Goal: Task Accomplishment & Management: Complete application form

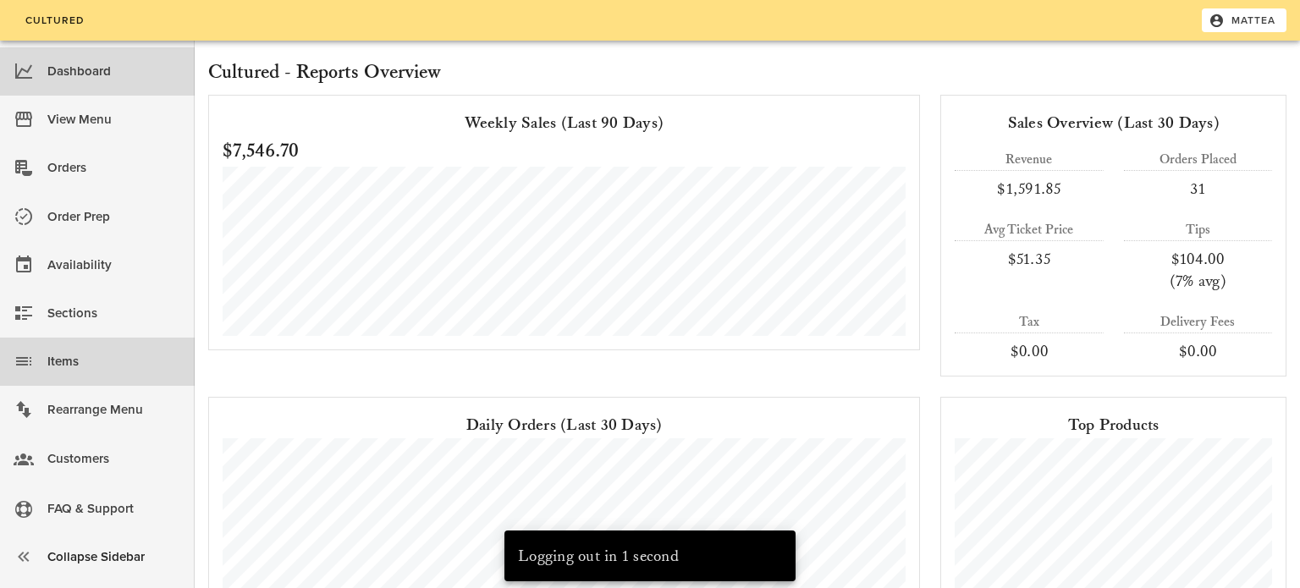
click at [124, 355] on div "Items" at bounding box center [114, 362] width 134 height 28
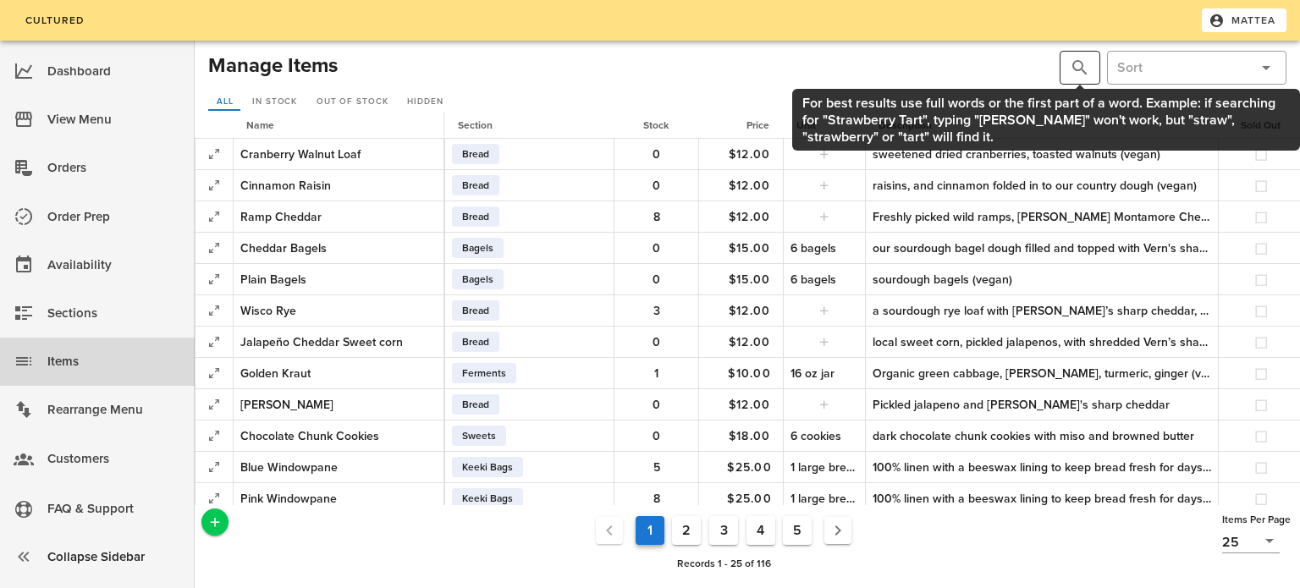
click at [1067, 74] on div "​" at bounding box center [1080, 68] width 41 height 34
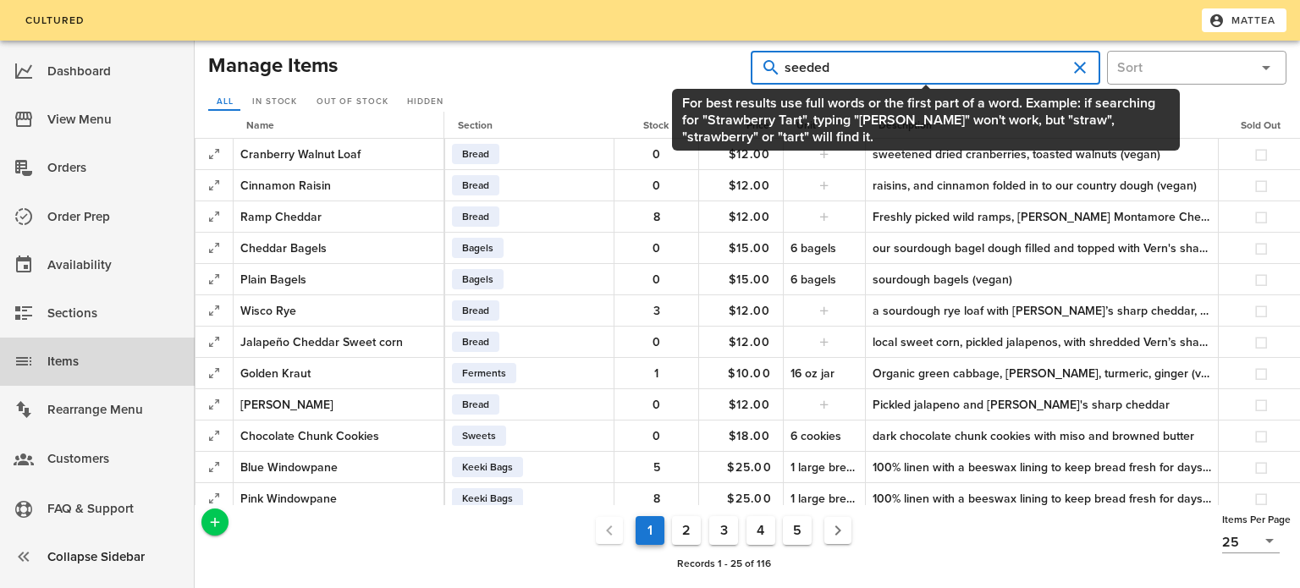
type input "seeded"
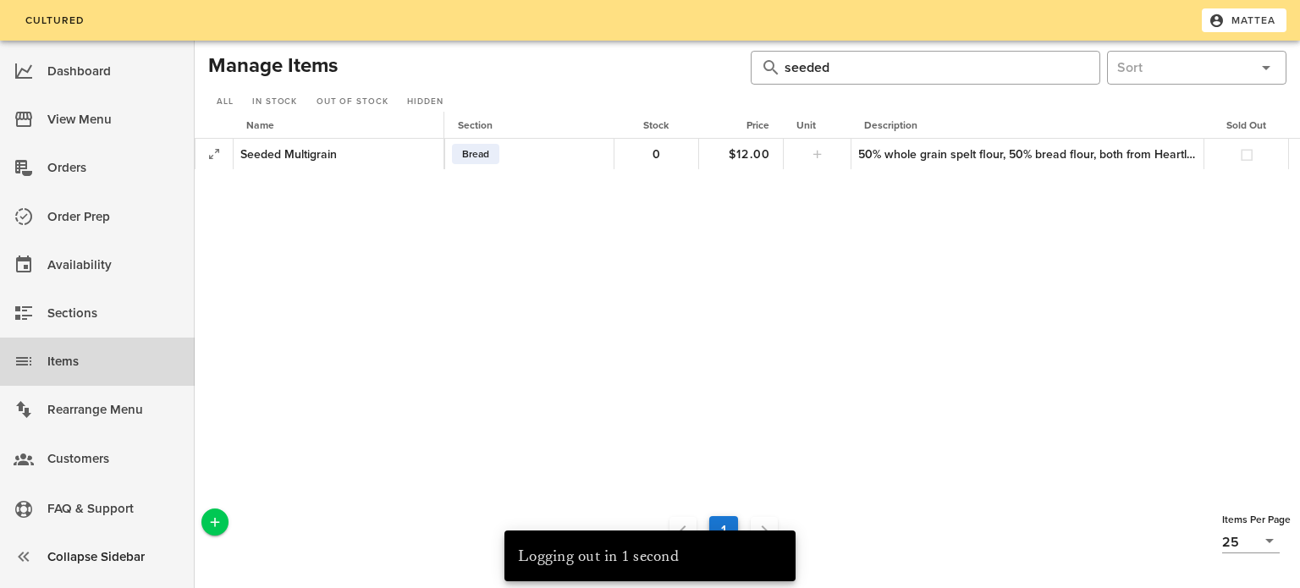
scroll to position [0, 234]
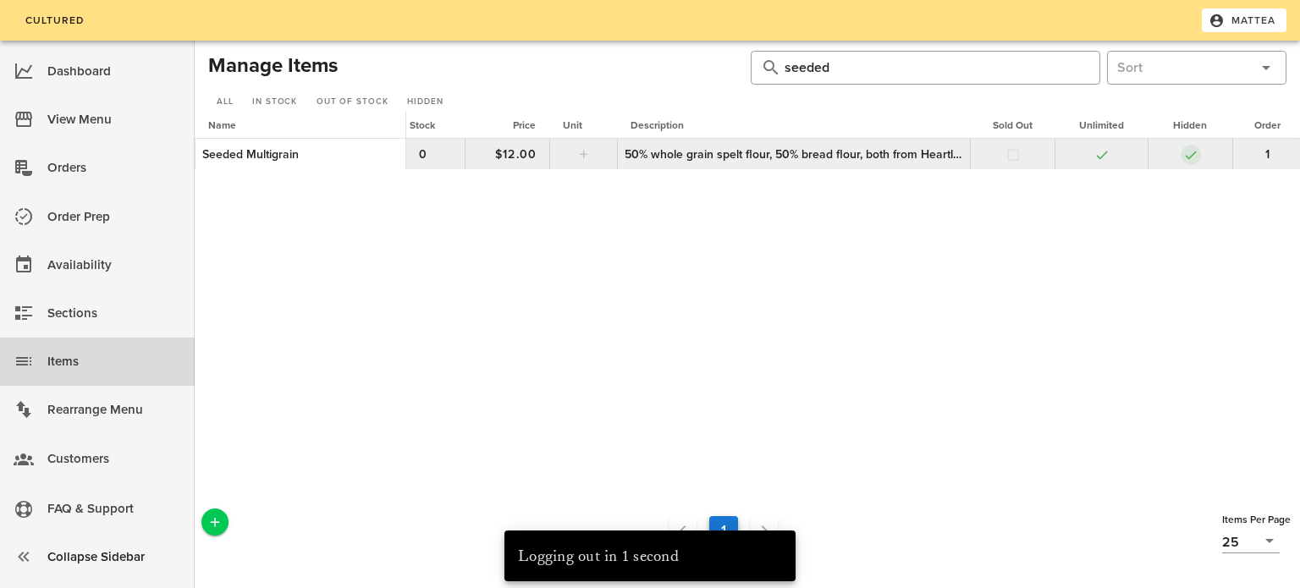
click at [1188, 154] on button "button" at bounding box center [1190, 154] width 15 height 15
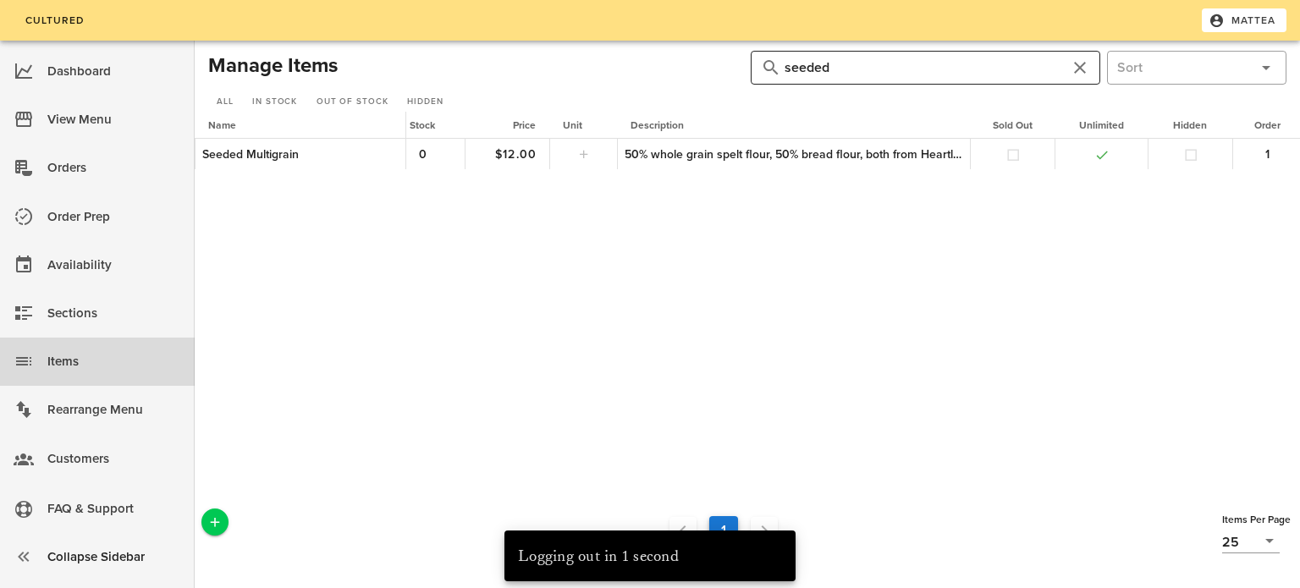
click at [969, 75] on input "seeded" at bounding box center [926, 67] width 282 height 27
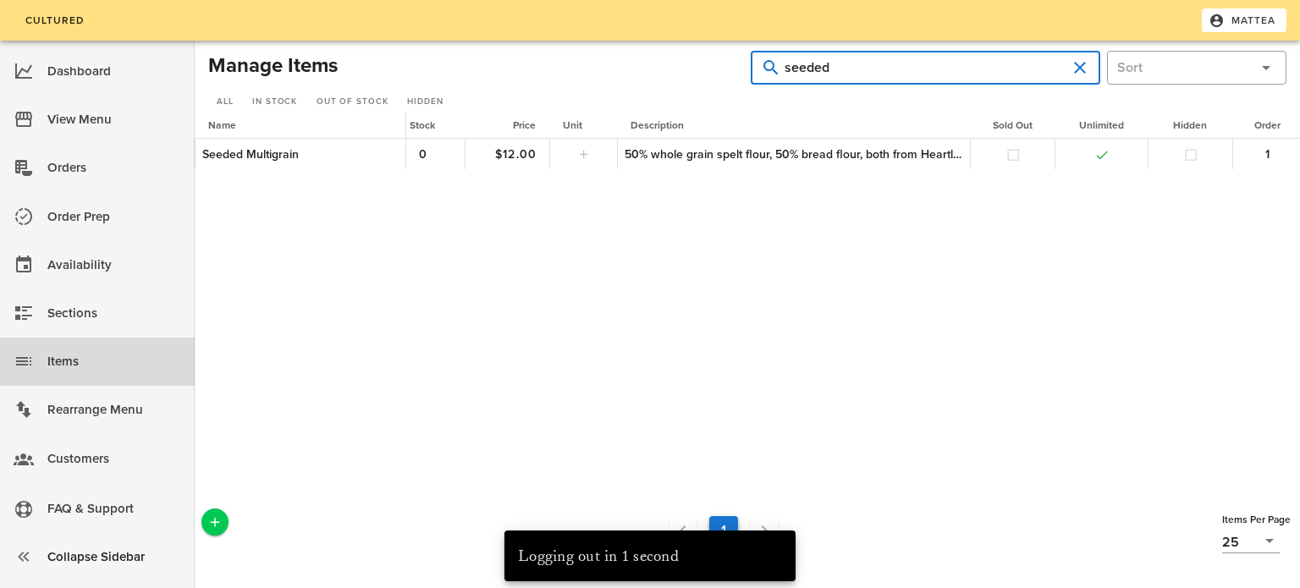
click at [969, 75] on input "seeded" at bounding box center [926, 67] width 282 height 27
type input "rye"
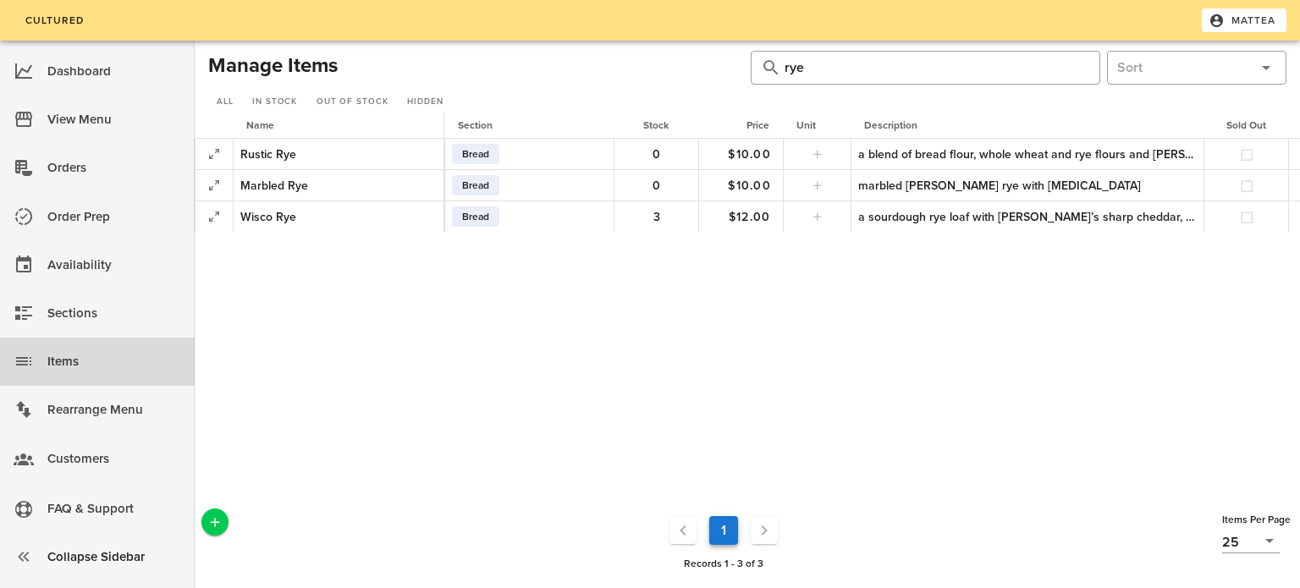
scroll to position [0, 234]
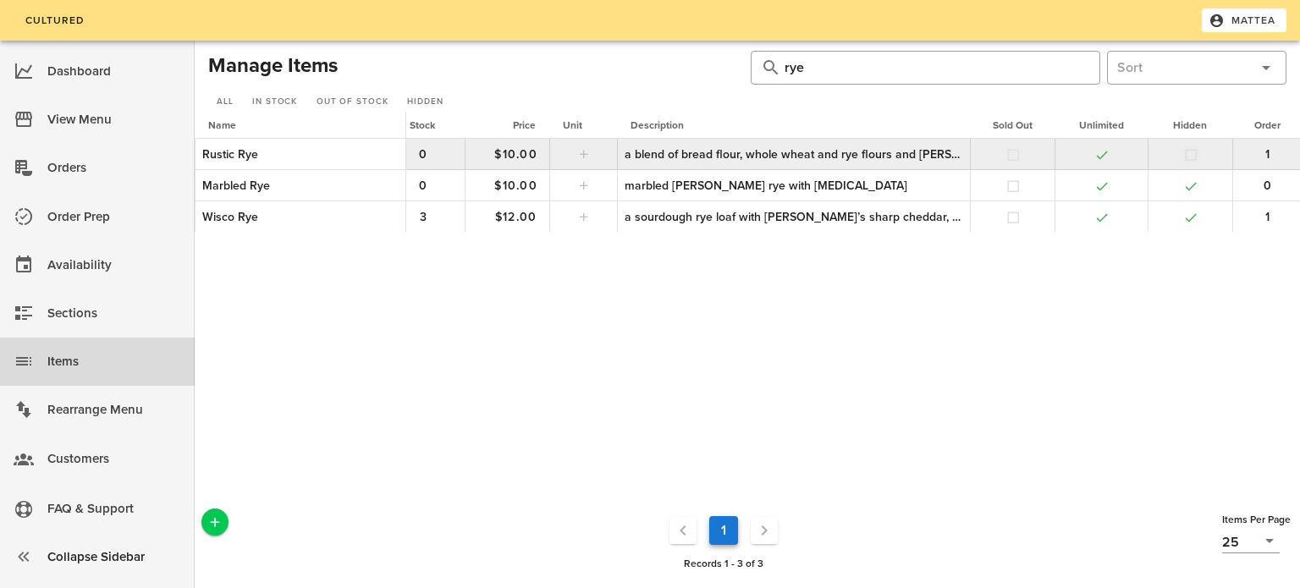
click at [1191, 155] on button "button" at bounding box center [1190, 154] width 15 height 15
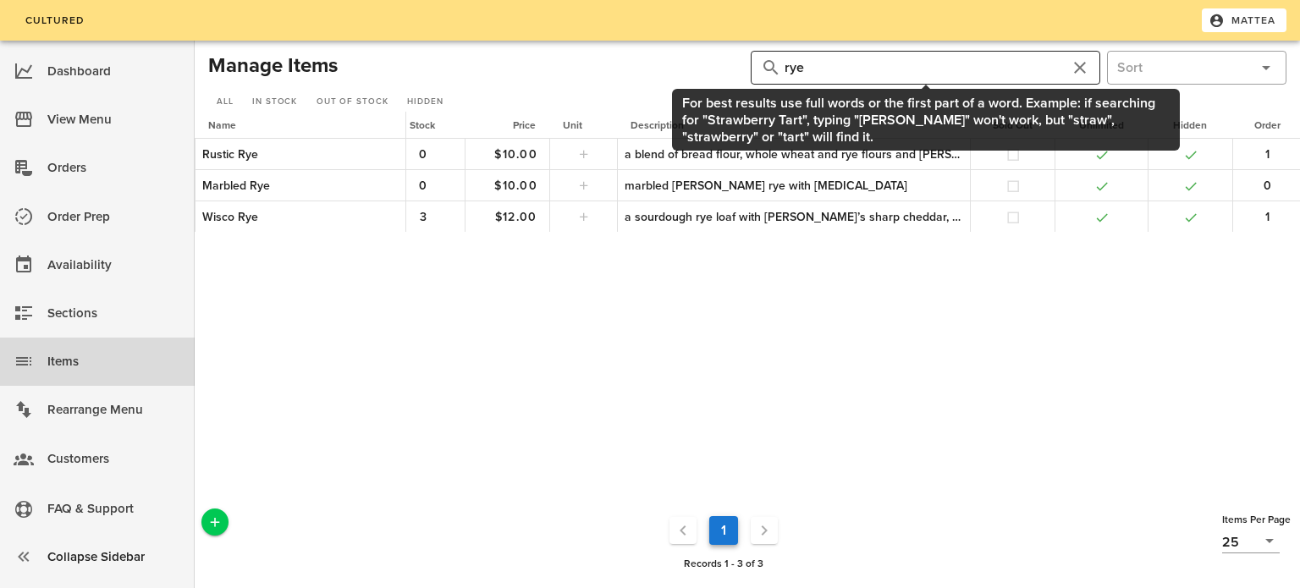
click at [1001, 63] on input "rye" at bounding box center [926, 67] width 282 height 27
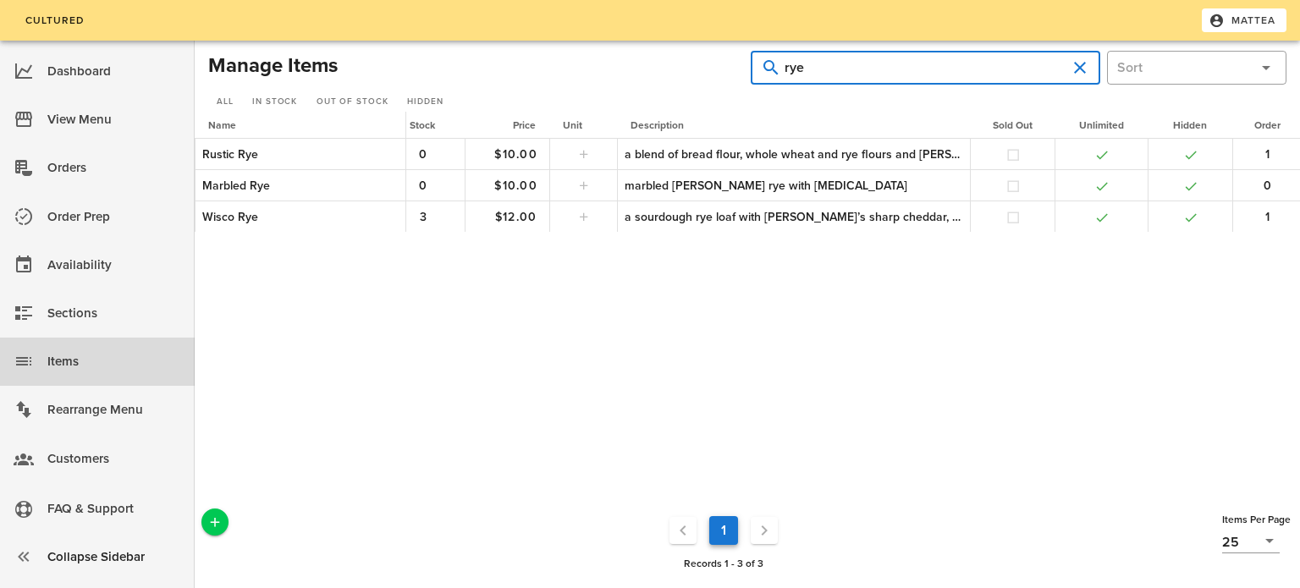
click at [1001, 63] on input "rye" at bounding box center [926, 67] width 282 height 27
type input "cinnamon raisin"
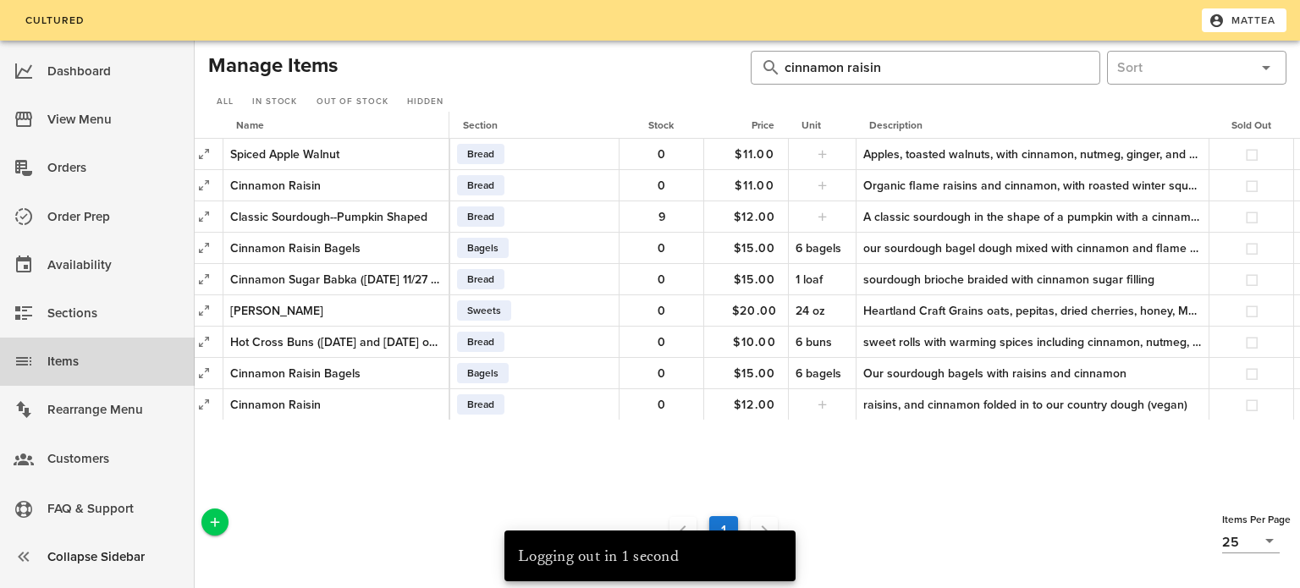
scroll to position [0, 249]
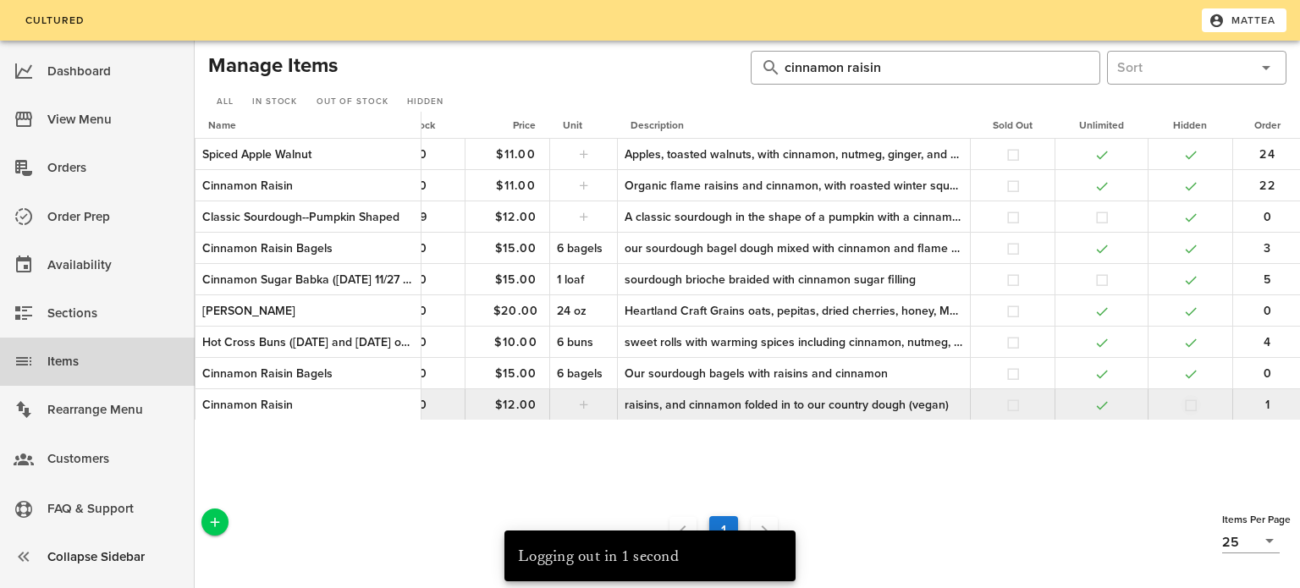
click at [1188, 407] on button "button" at bounding box center [1190, 405] width 15 height 15
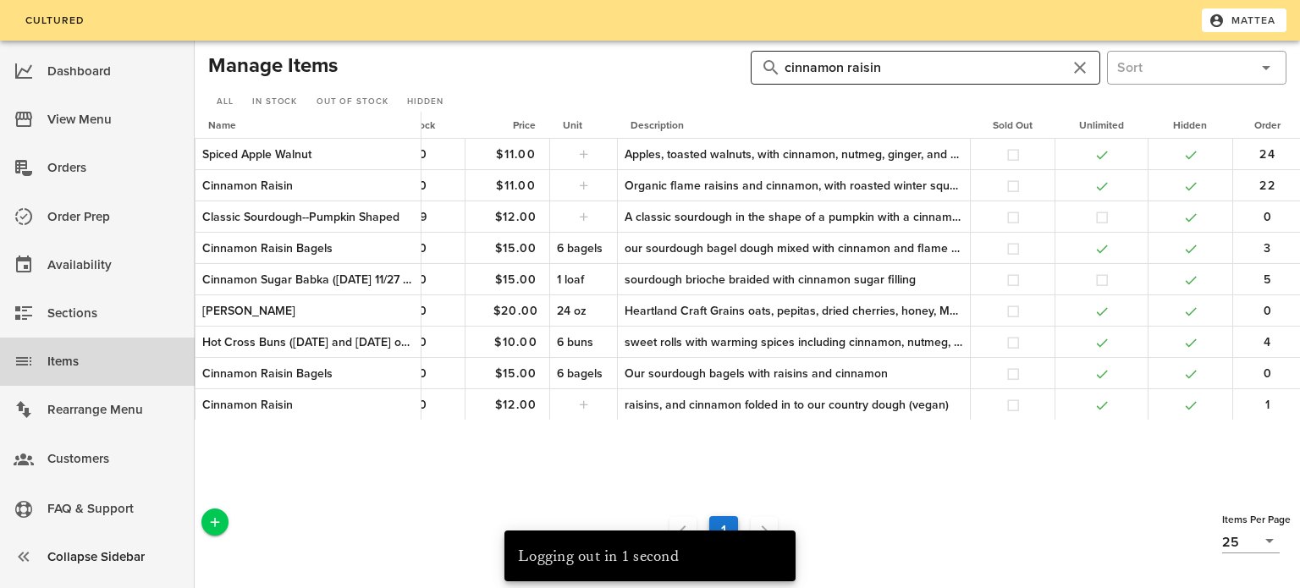
click at [886, 62] on input "cinnamon raisin" at bounding box center [926, 67] width 282 height 27
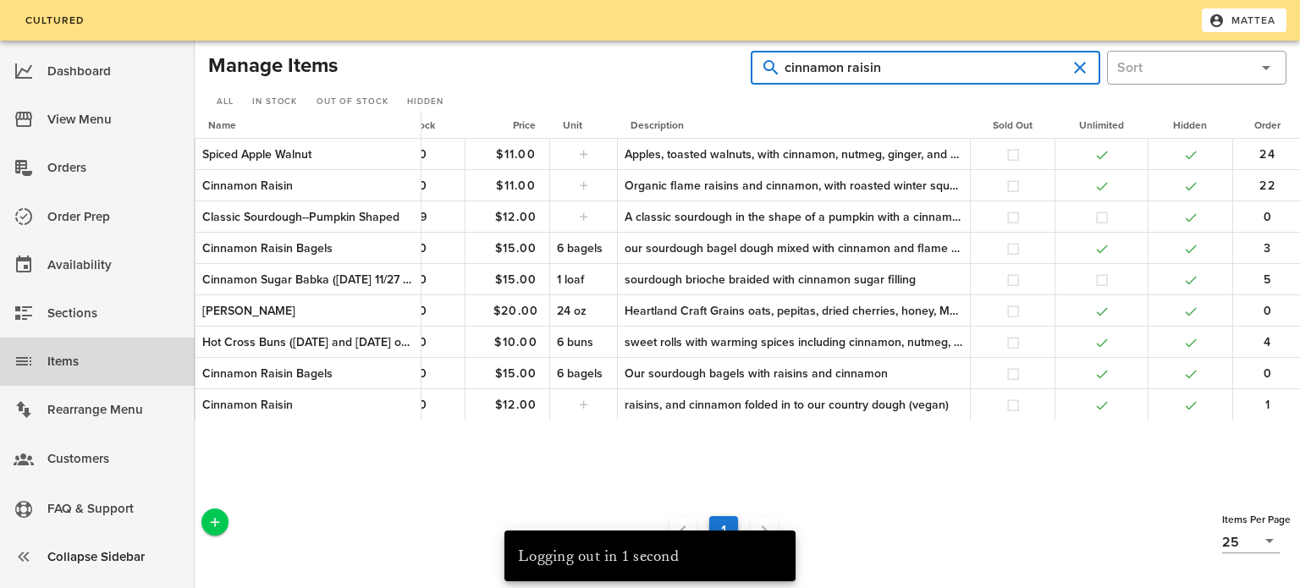
click at [886, 62] on input "cinnamon raisin" at bounding box center [926, 67] width 282 height 27
type input "cinnamon raisi"
click at [886, 62] on input "cinnamon raisi" at bounding box center [926, 67] width 282 height 27
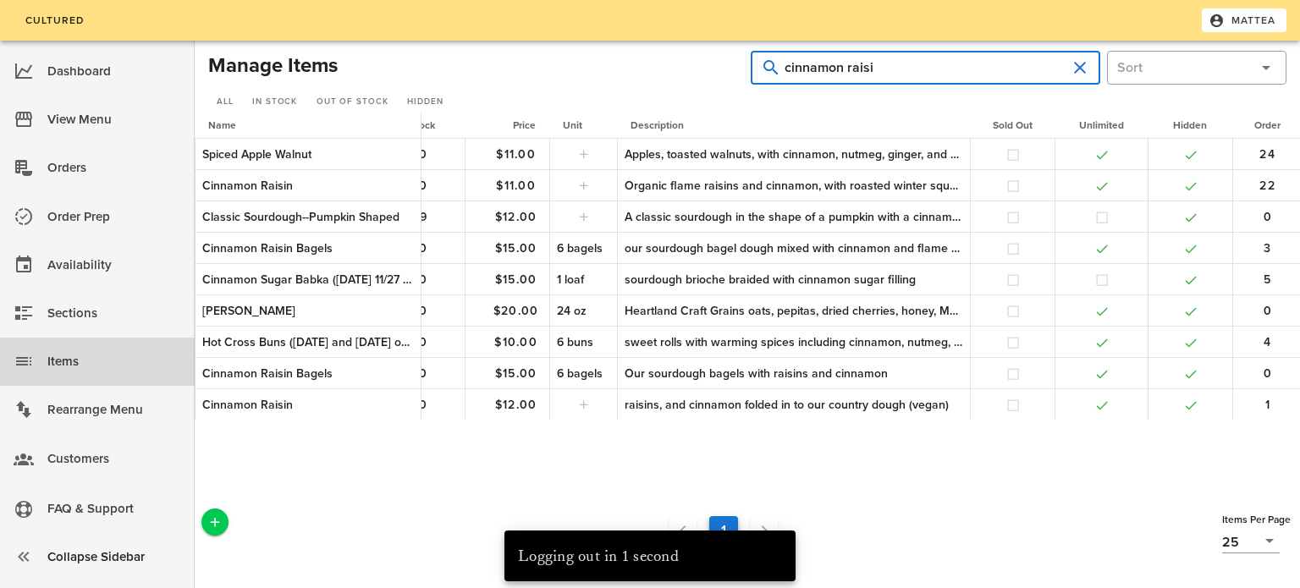
click at [886, 62] on input "cinnamon raisi" at bounding box center [926, 67] width 282 height 27
click at [124, 364] on div "Items" at bounding box center [114, 362] width 134 height 28
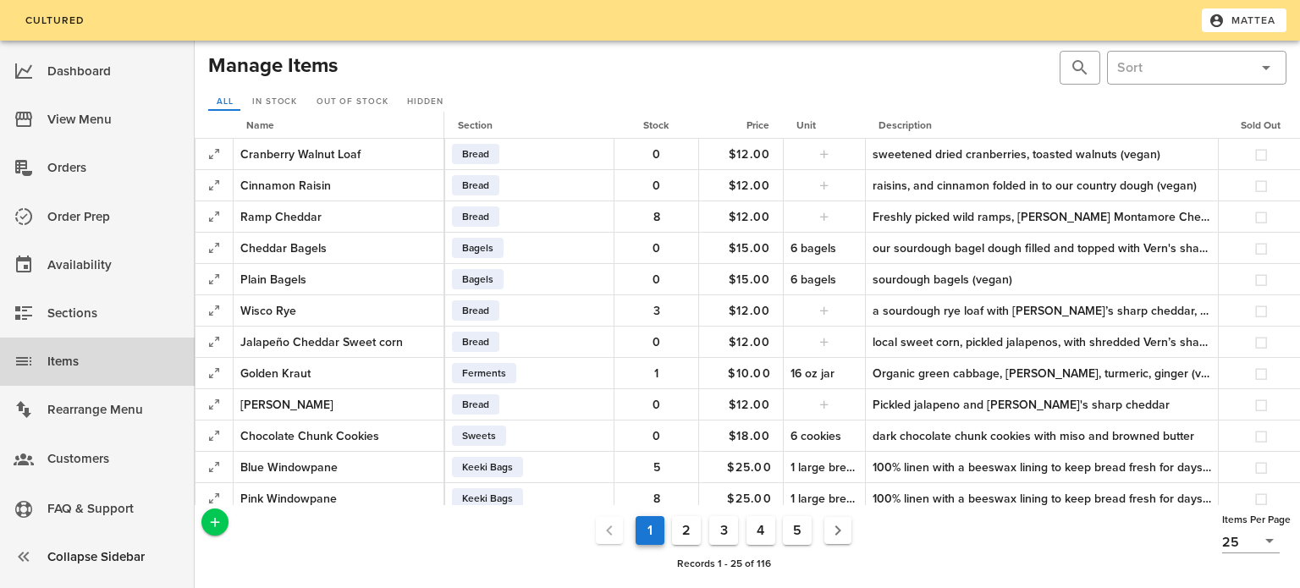
click at [485, 125] on span "Section" at bounding box center [475, 125] width 35 height 12
click at [1161, 74] on input "text" at bounding box center [1183, 67] width 132 height 27
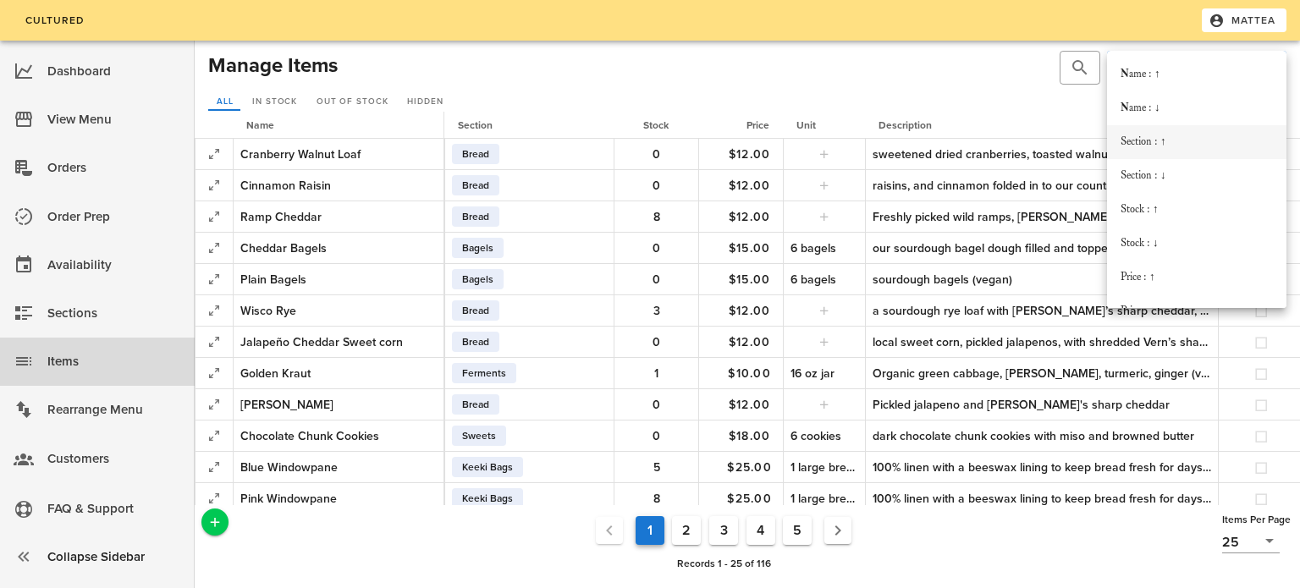
click at [1148, 151] on div "Section : ↑" at bounding box center [1197, 142] width 152 height 27
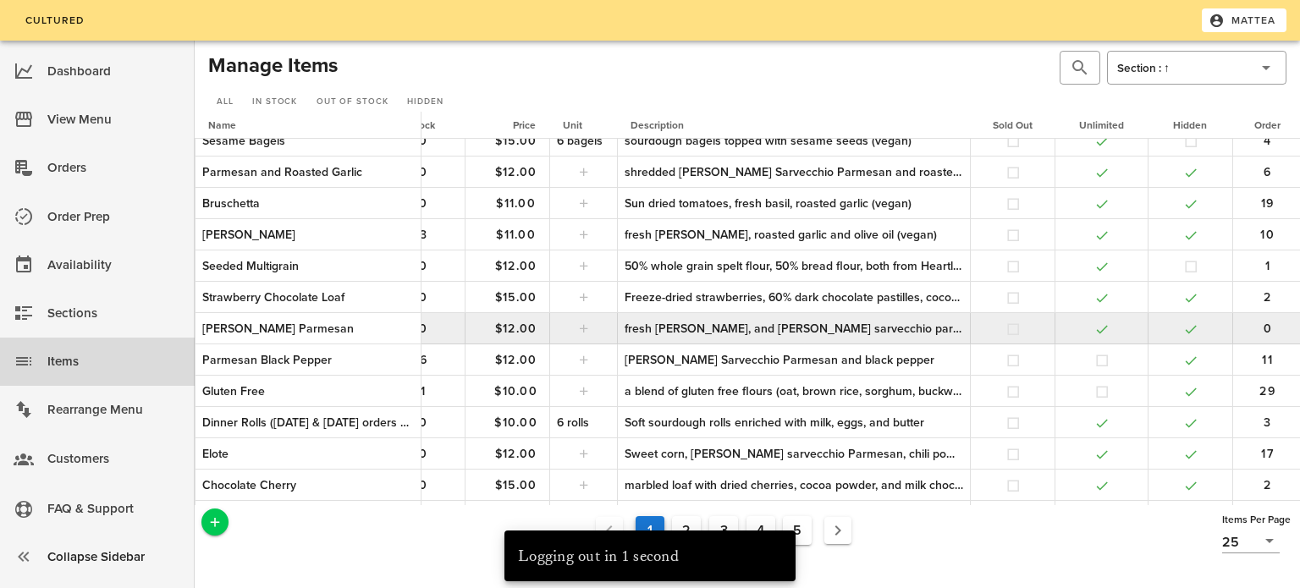
scroll to position [258, 249]
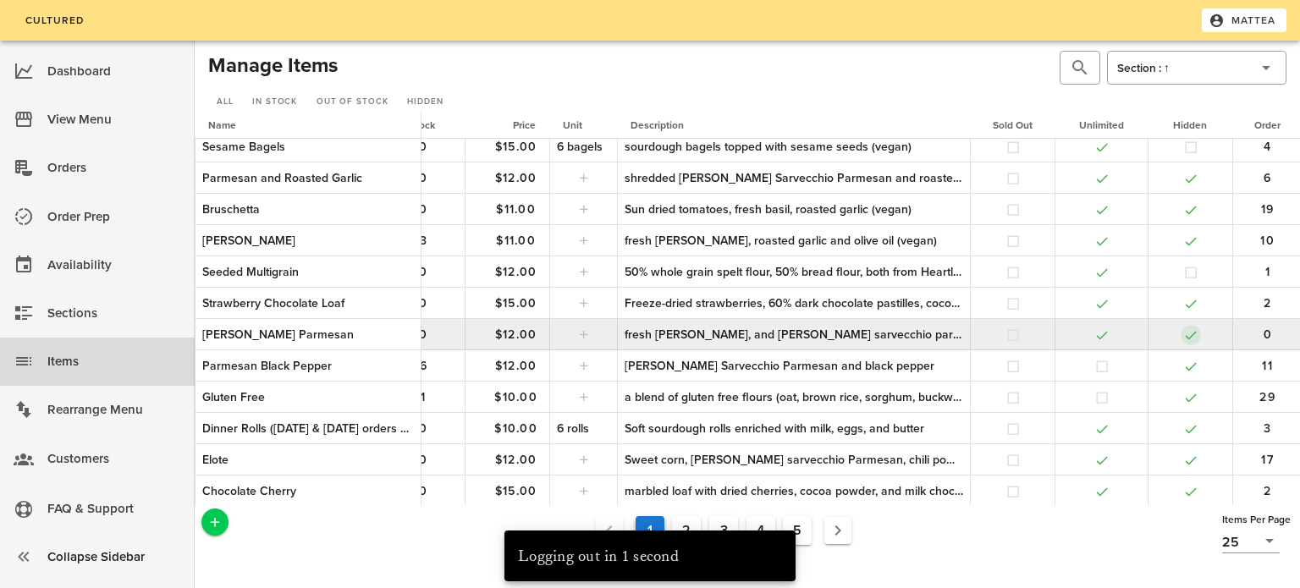
click at [1195, 331] on button "button" at bounding box center [1190, 335] width 15 height 15
click at [527, 335] on span "$12.00" at bounding box center [515, 335] width 54 height 14
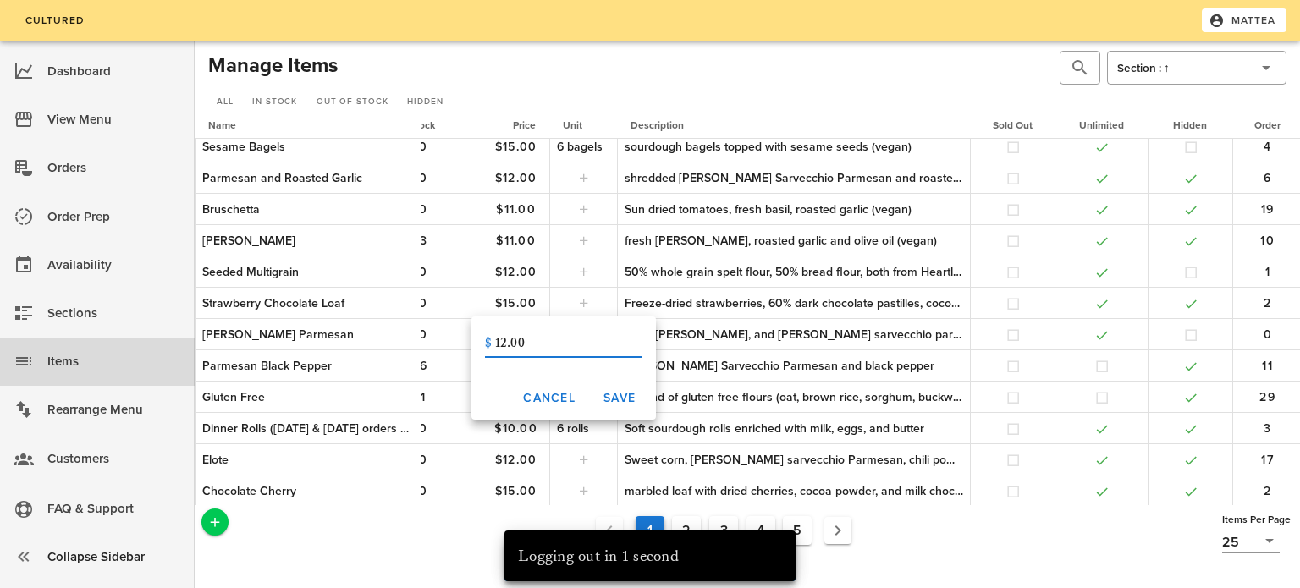
click at [508, 338] on input "12.00" at bounding box center [568, 343] width 147 height 27
type input "13.00"
click at [623, 398] on span "Save" at bounding box center [619, 398] width 33 height 14
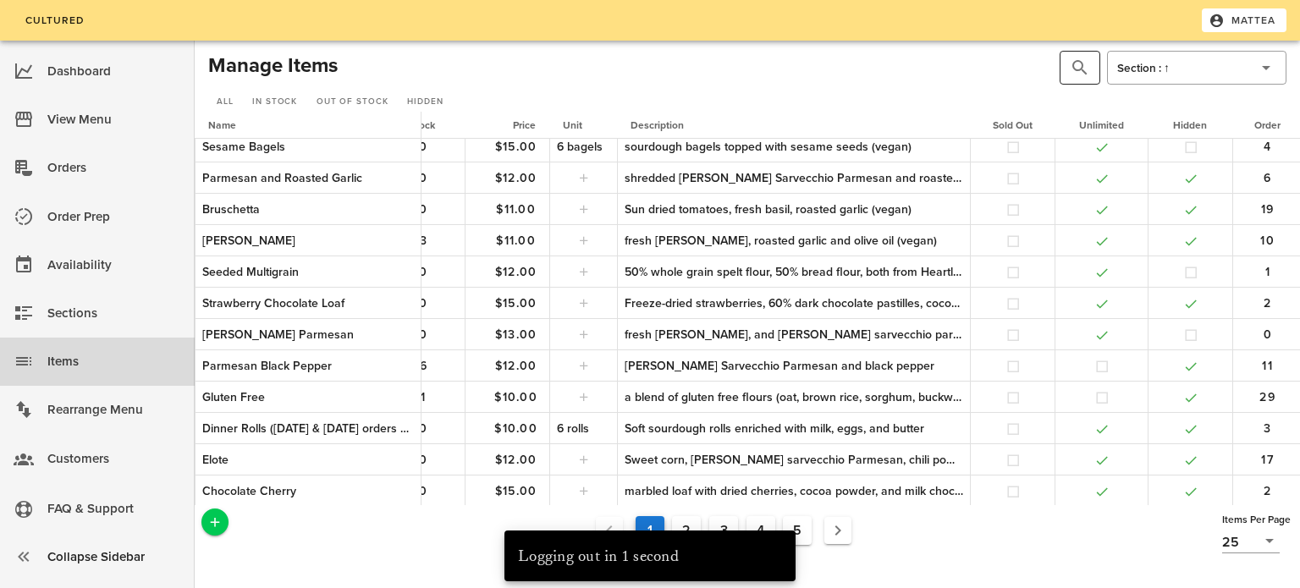
click at [1070, 64] on button "prepend icon" at bounding box center [1080, 68] width 20 height 20
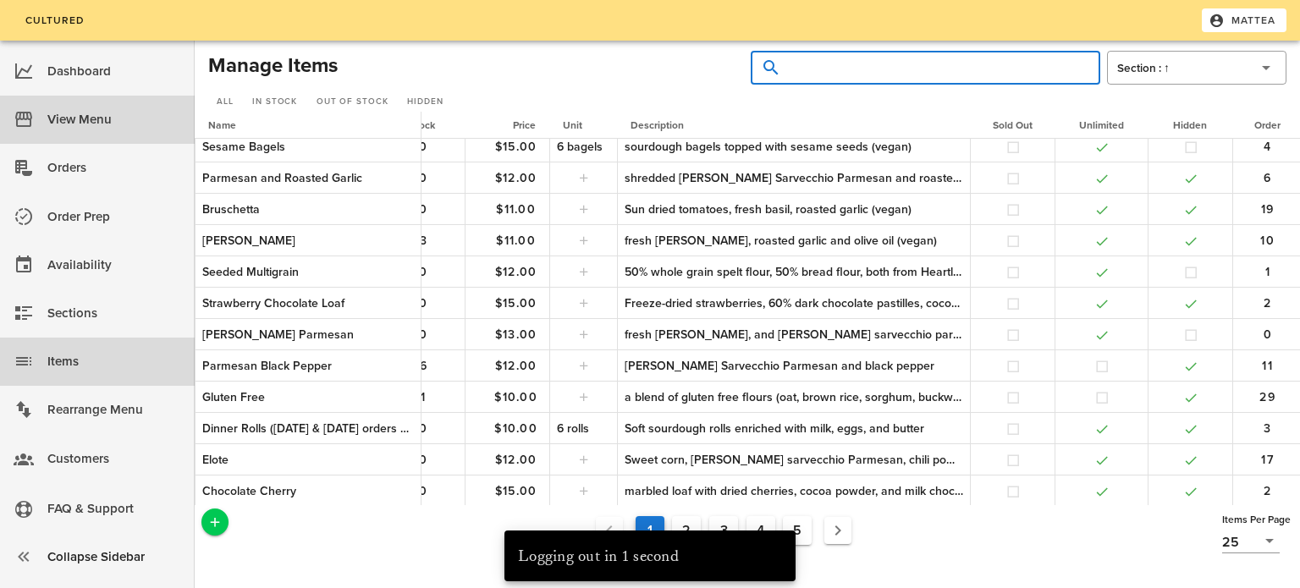
click at [121, 124] on div "View Menu" at bounding box center [114, 120] width 134 height 28
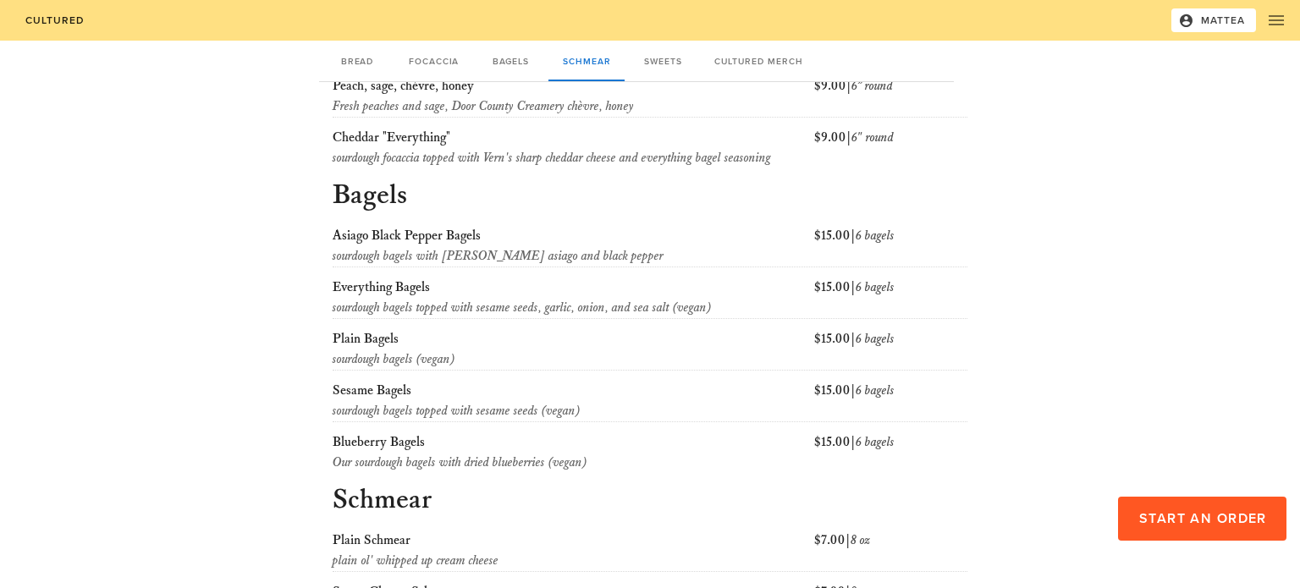
scroll to position [816, 0]
click at [1213, 6] on div "Cultured Mattea" at bounding box center [650, 20] width 1300 height 41
click at [1213, 18] on span "Mattea" at bounding box center [1213, 20] width 64 height 15
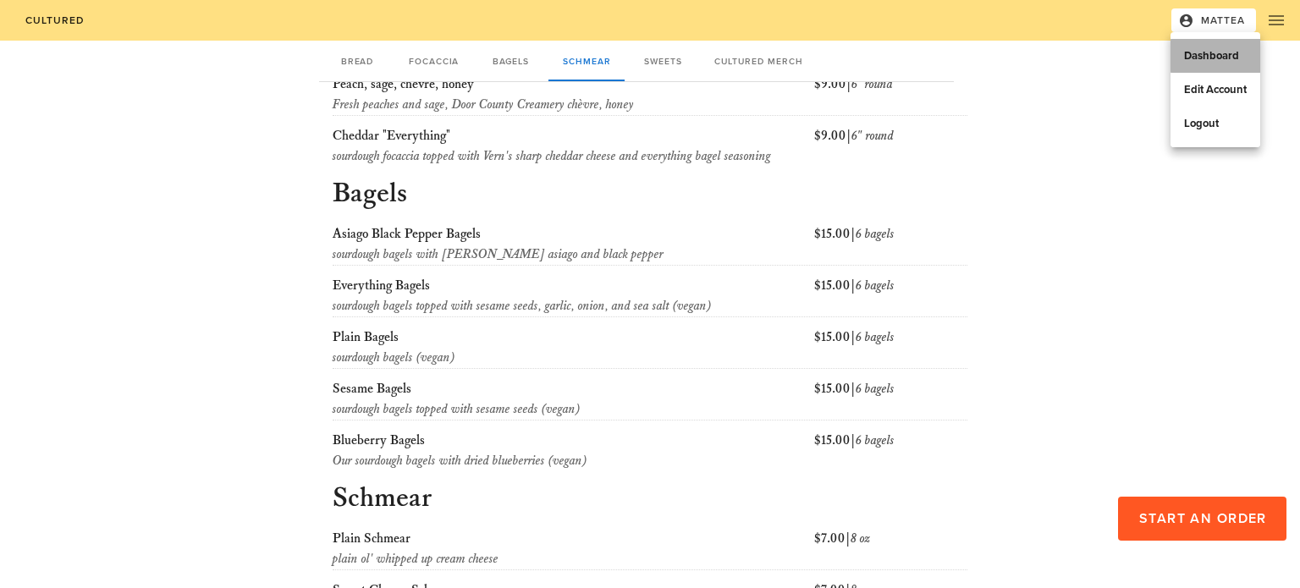
click at [1198, 49] on div "Dashboard" at bounding box center [1215, 56] width 63 height 14
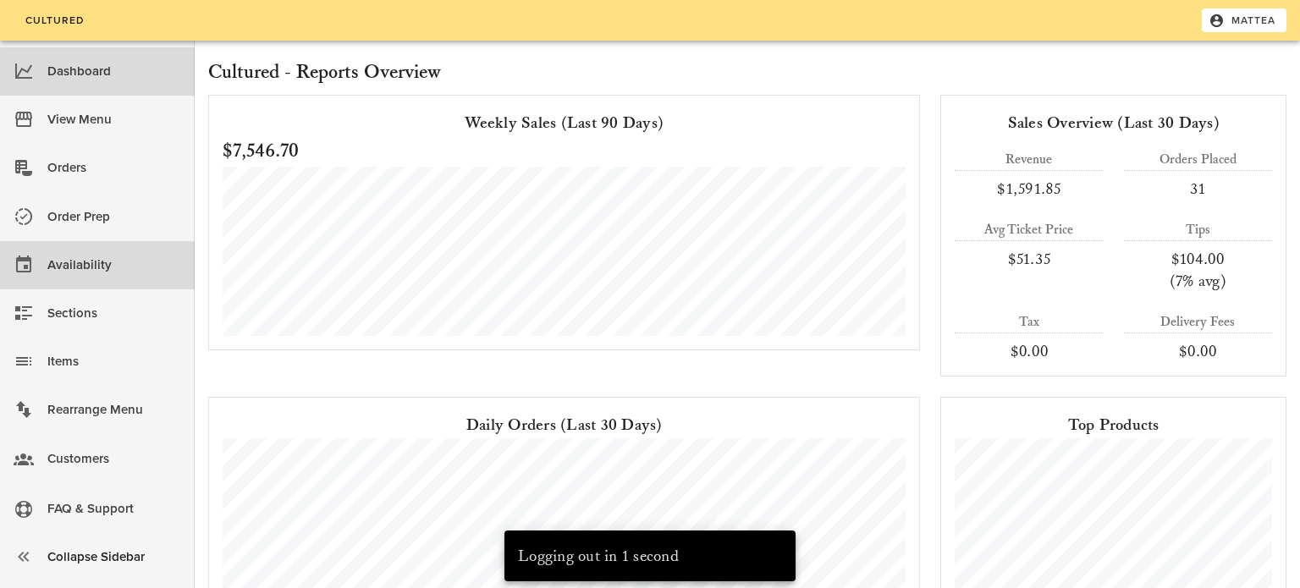
click at [139, 263] on div "Availability" at bounding box center [114, 265] width 134 height 28
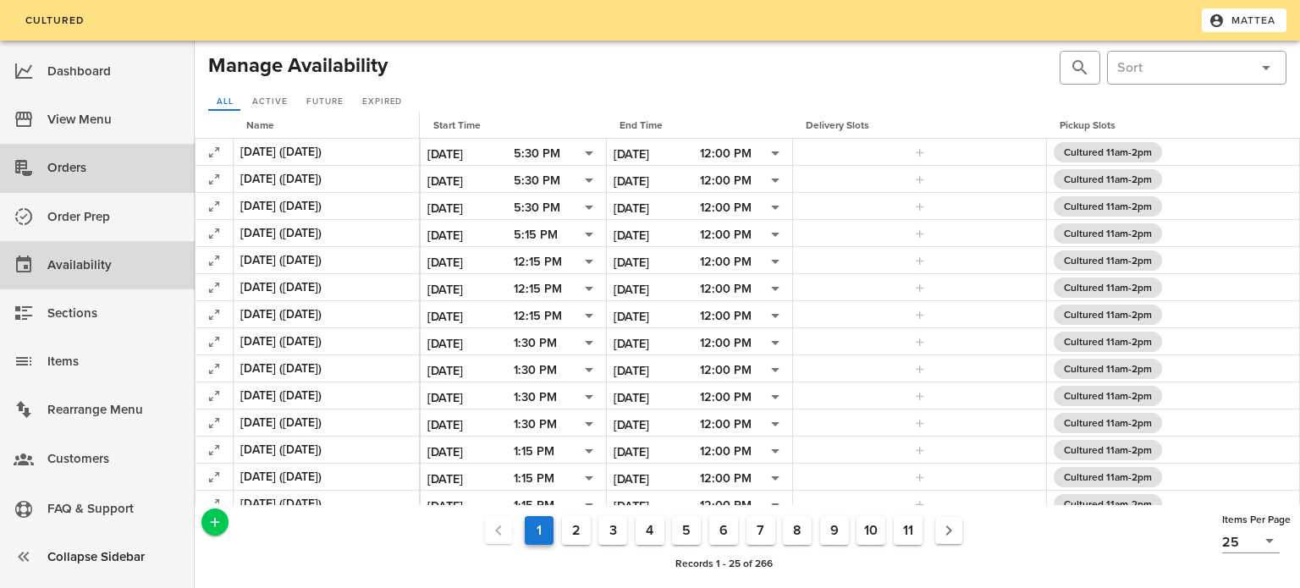
click at [104, 188] on div "Orders" at bounding box center [114, 167] width 134 height 41
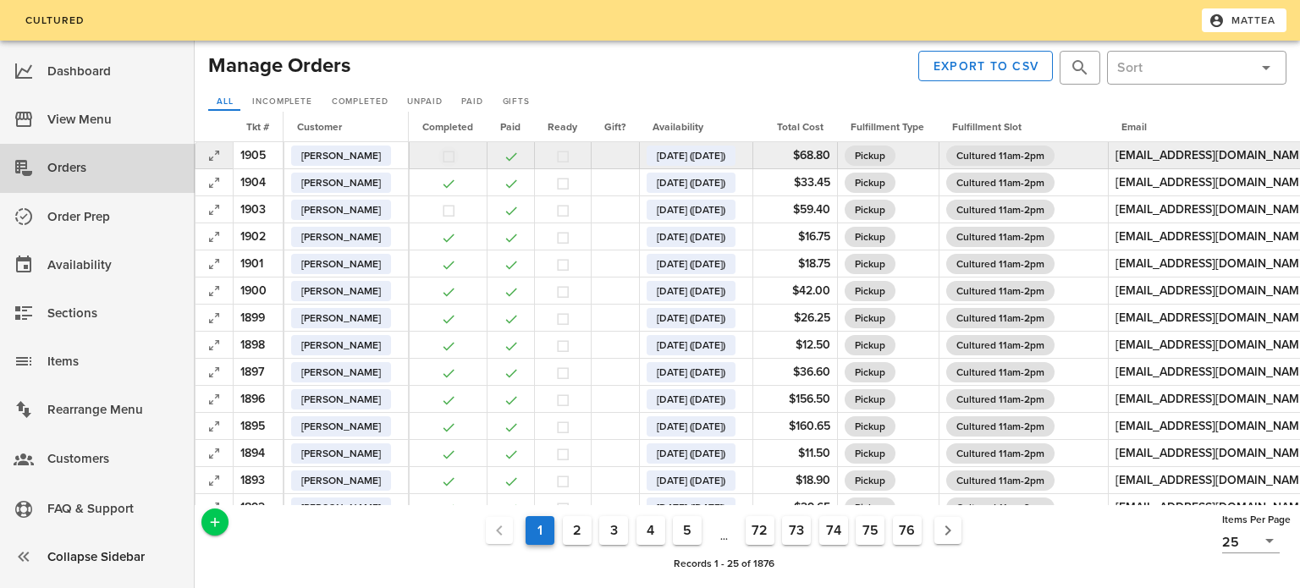
click at [456, 157] on button "button" at bounding box center [448, 156] width 15 height 15
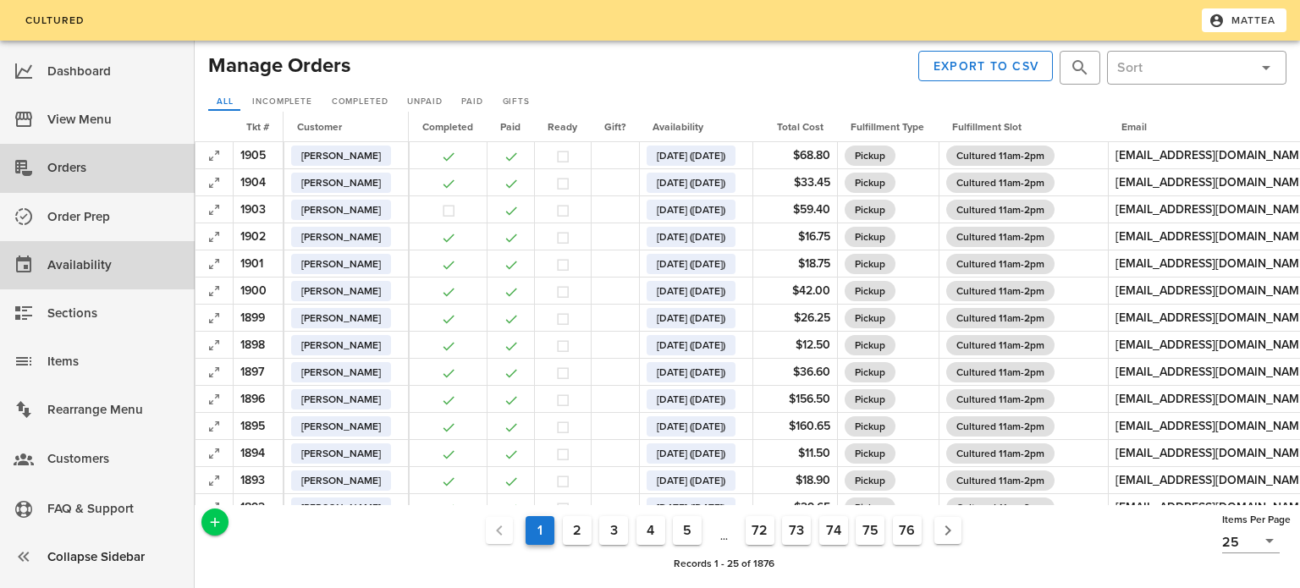
click at [92, 265] on div "Availability" at bounding box center [114, 265] width 134 height 28
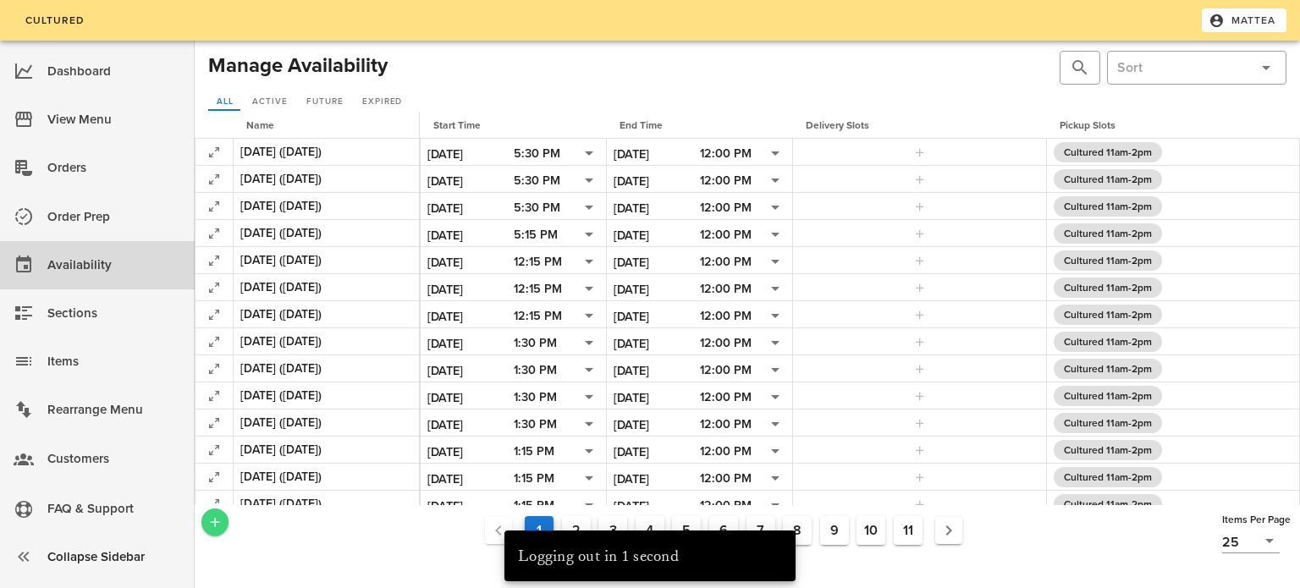
click at [221, 520] on icon "Add a New Record" at bounding box center [214, 522] width 15 height 15
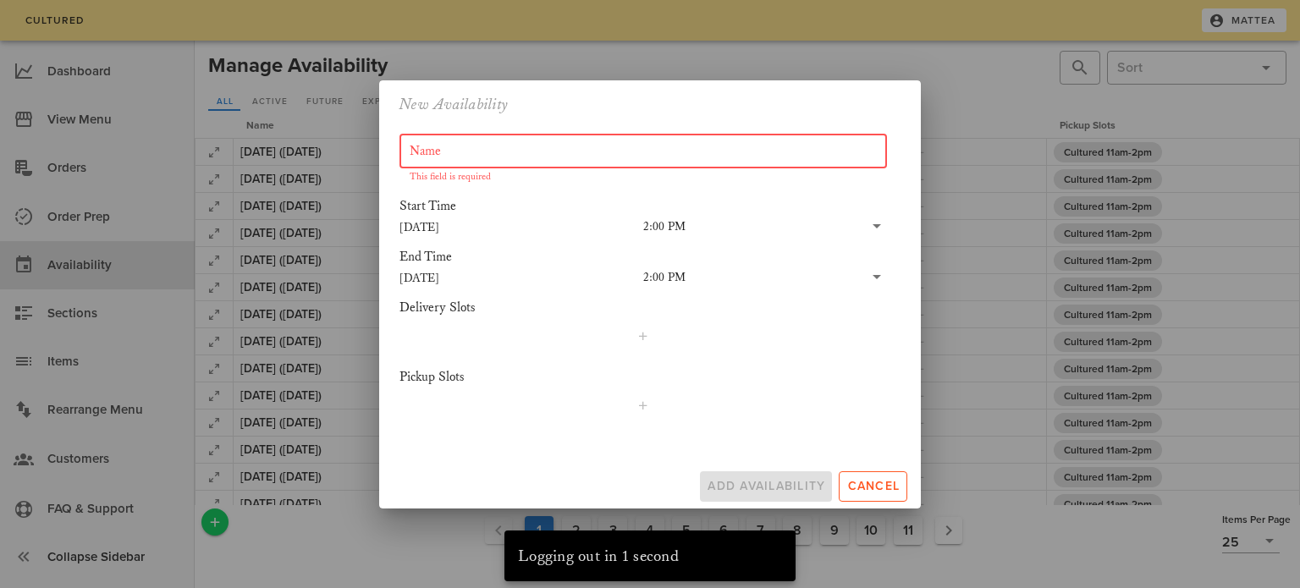
click at [591, 140] on input "Name" at bounding box center [643, 151] width 467 height 27
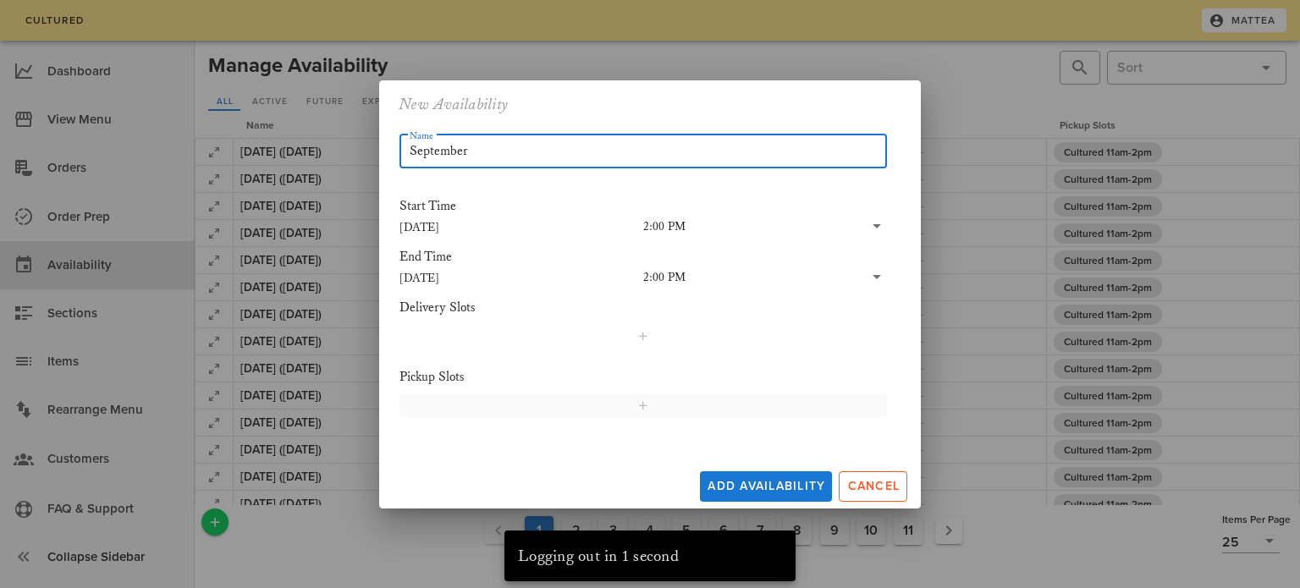
type input "September"
click at [649, 399] on icon "button" at bounding box center [643, 406] width 14 height 14
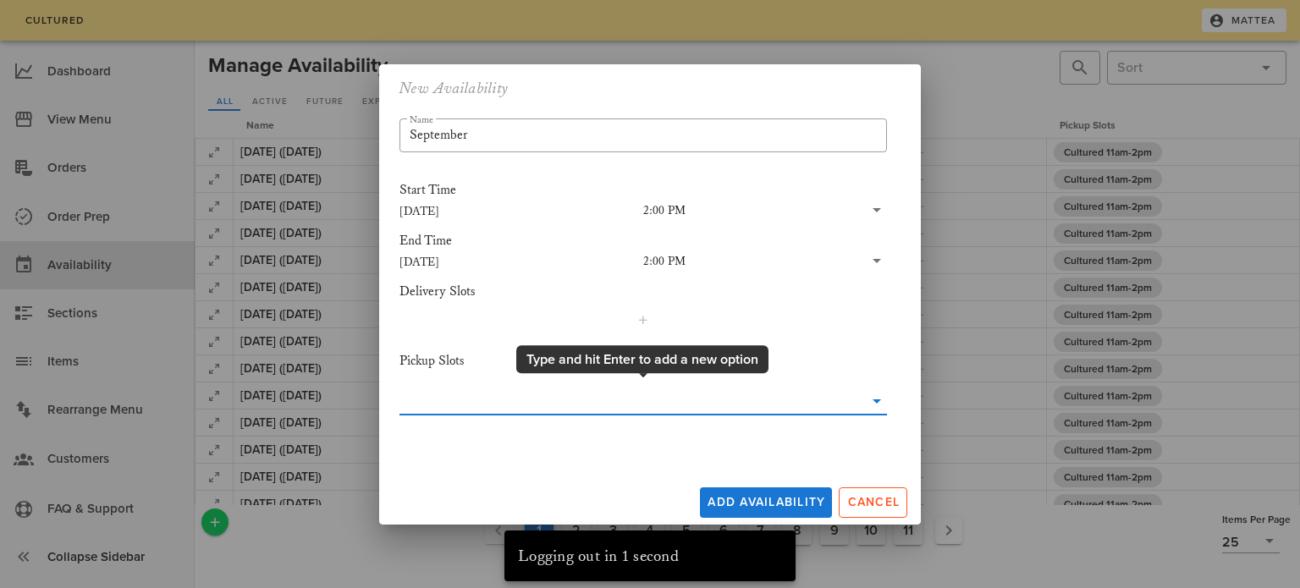
click at [689, 390] on input "text" at bounding box center [631, 401] width 464 height 27
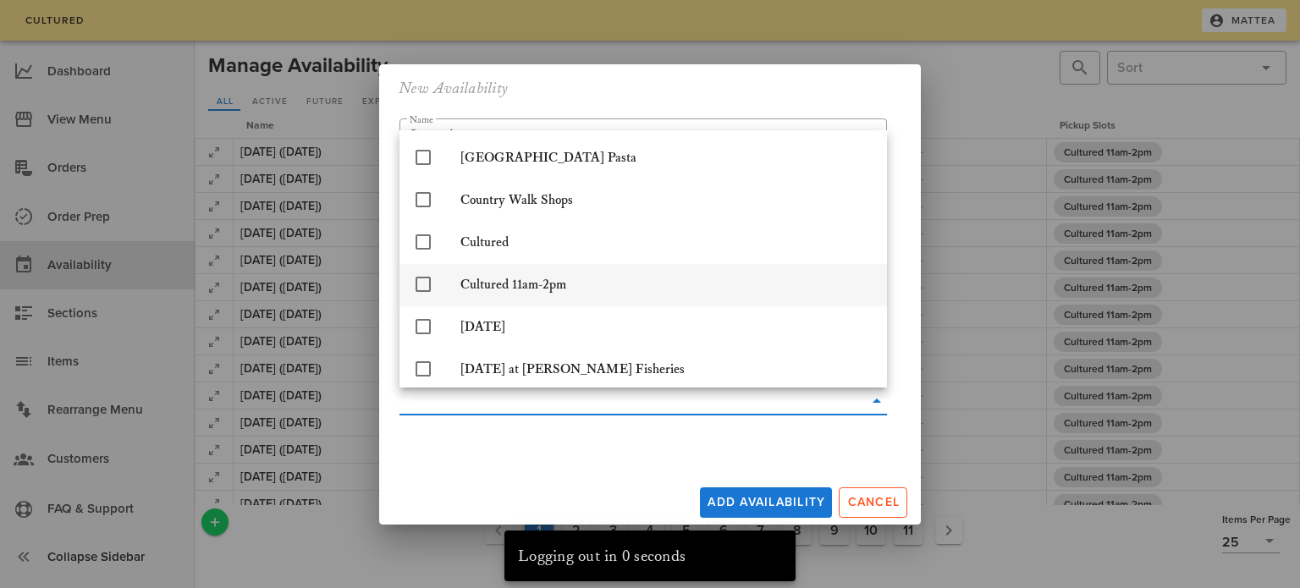
click at [596, 293] on div "Cultured 11am-2pm" at bounding box center [666, 285] width 413 height 16
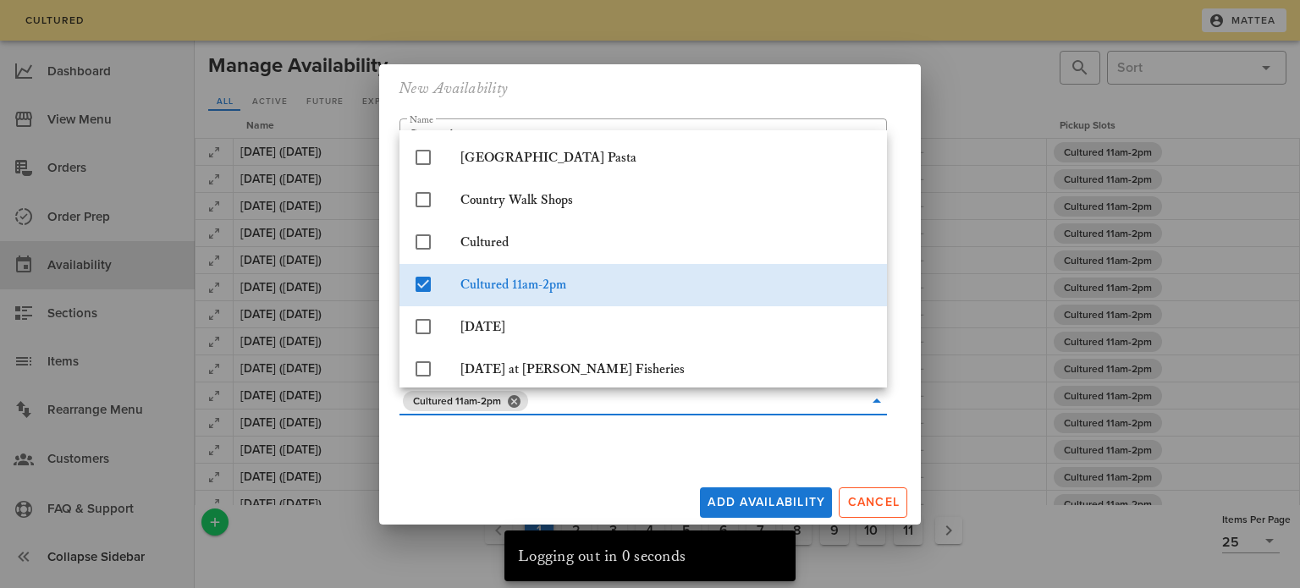
click at [542, 471] on div "New Availability ​ Name September Start Time [DATE] 2:00 PM End Time [DATE] 2:0…" at bounding box center [650, 294] width 542 height 460
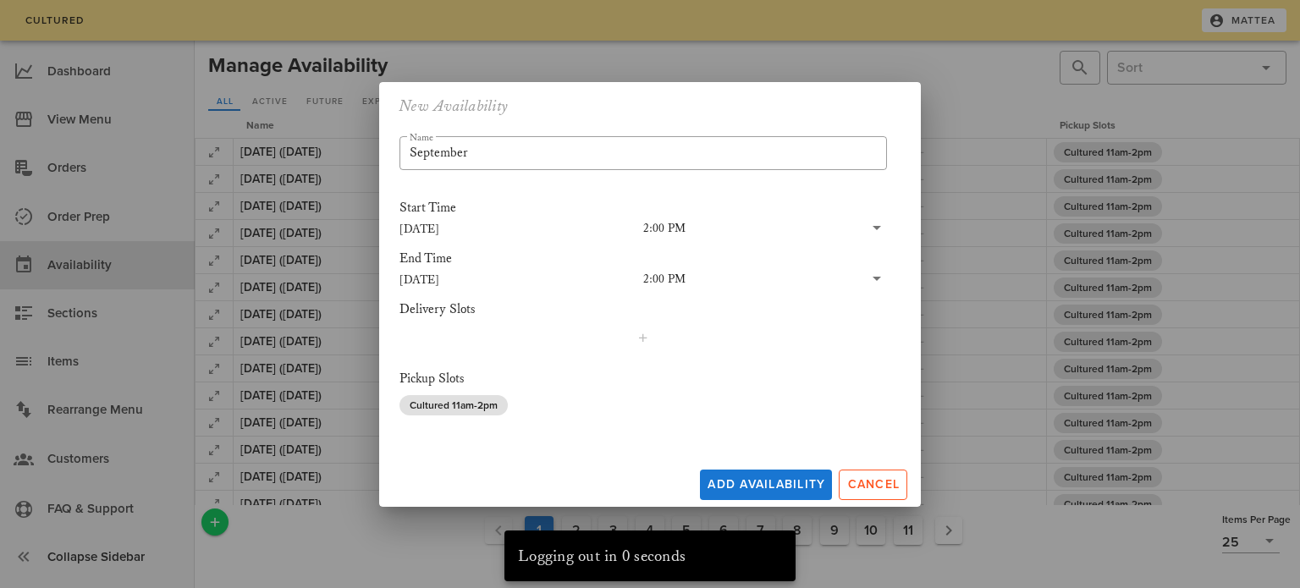
click at [666, 284] on div "2:00 PM" at bounding box center [664, 279] width 42 height 15
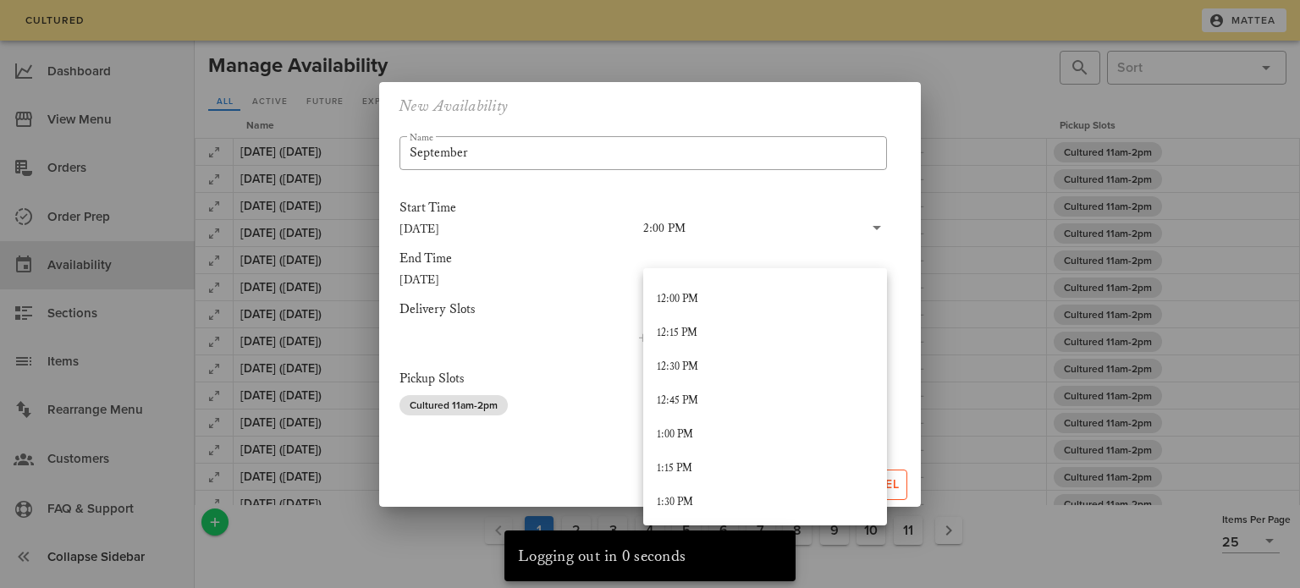
scroll to position [1615, 0]
click at [702, 291] on div "12:00 PM" at bounding box center [765, 302] width 217 height 27
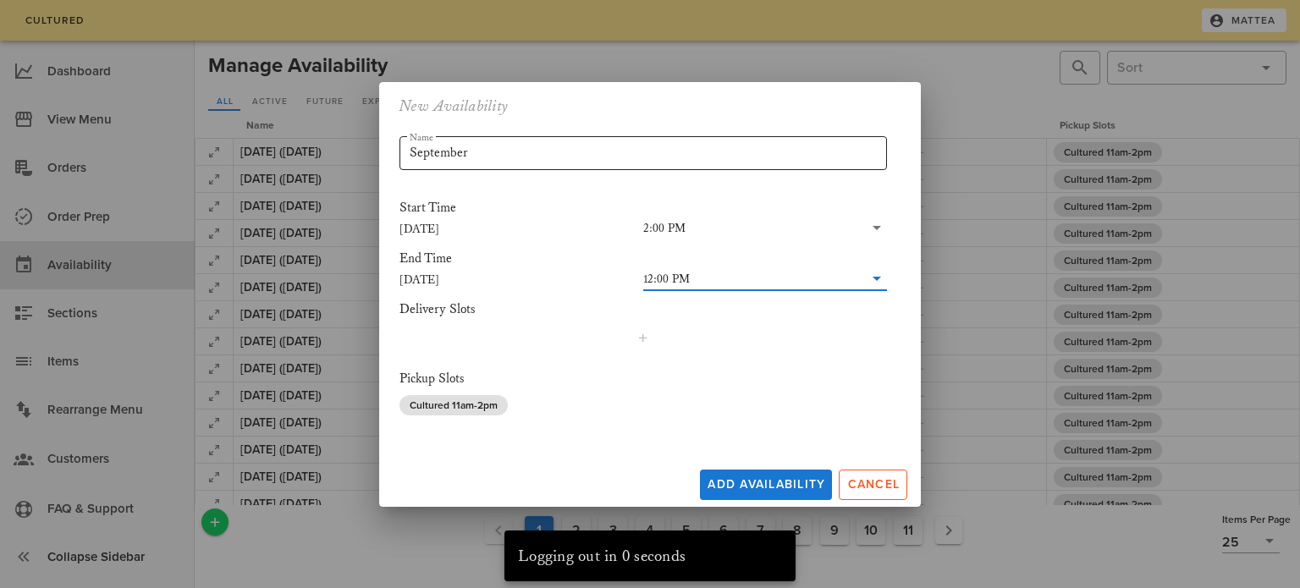
click at [528, 143] on input "September" at bounding box center [643, 153] width 467 height 27
click at [427, 265] on div "[DATE]" at bounding box center [521, 277] width 244 height 25
click at [429, 273] on input "[DATE]" at bounding box center [521, 279] width 244 height 22
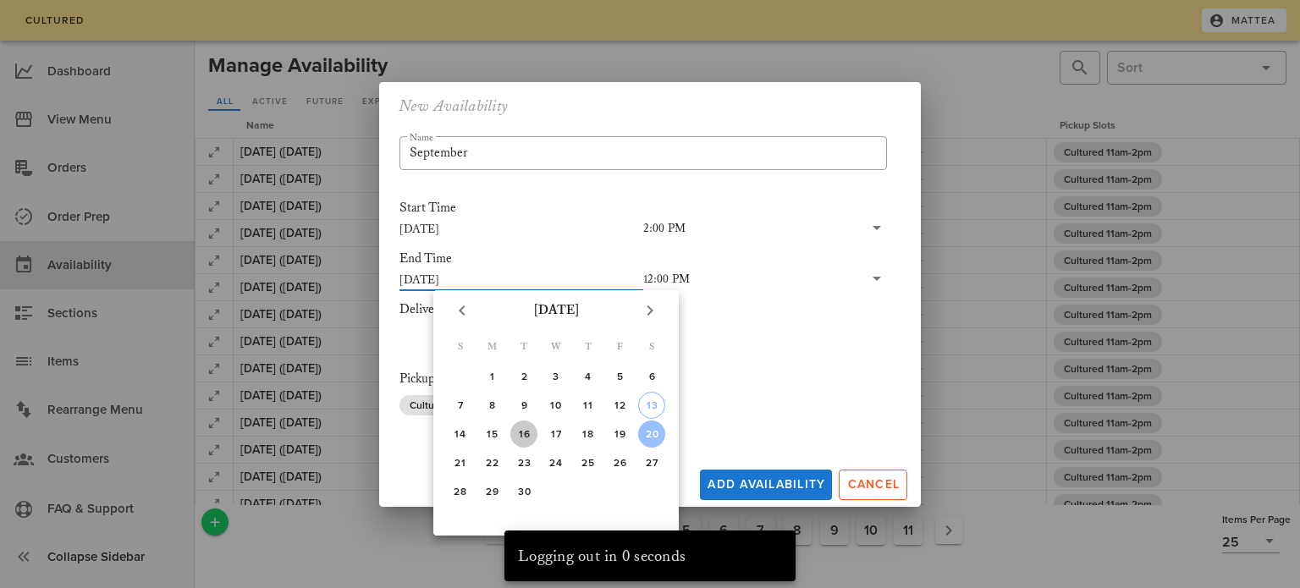
click at [525, 428] on div "16" at bounding box center [523, 434] width 27 height 12
type input "[DATE]"
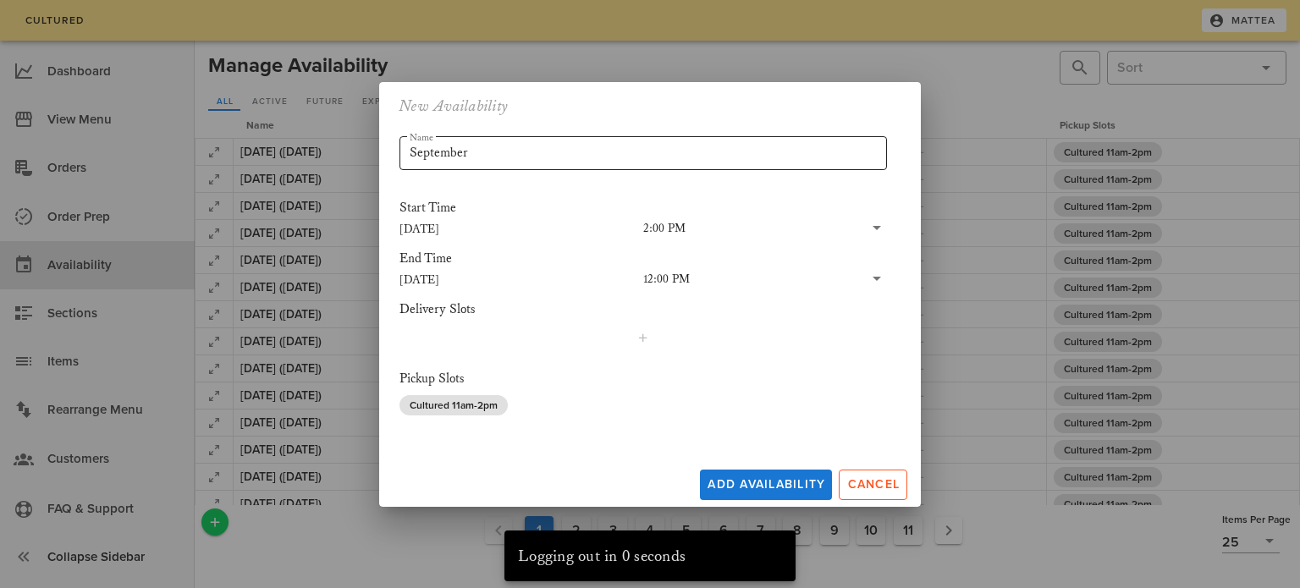
click at [565, 147] on input "September" at bounding box center [643, 153] width 467 height 27
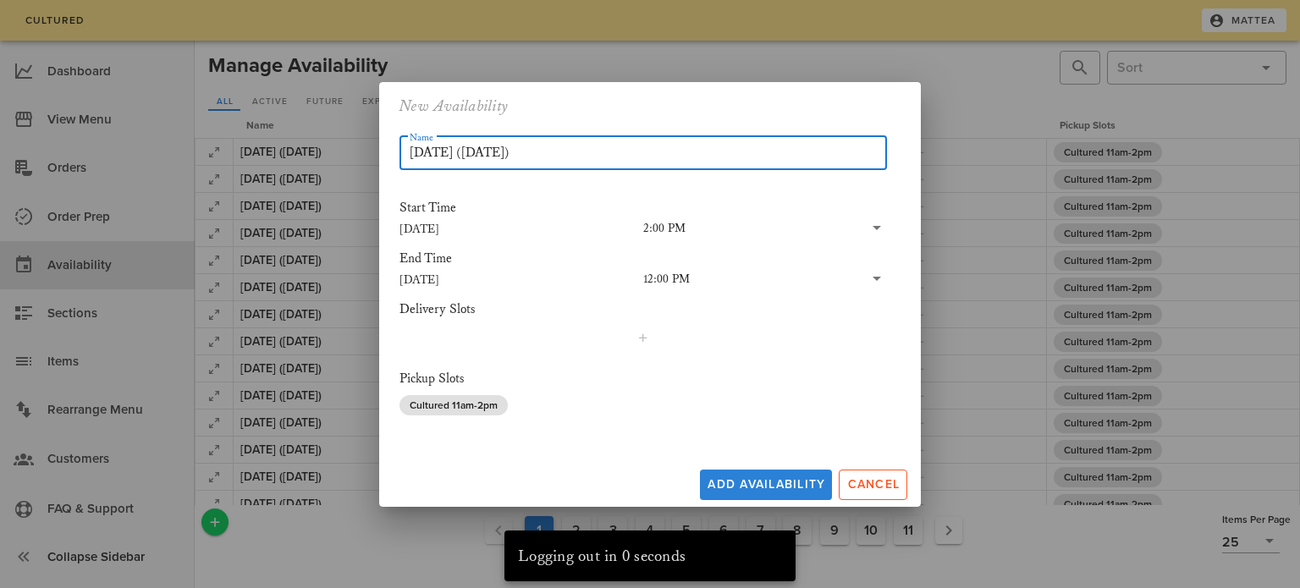
type input "[DATE] ([DATE])"
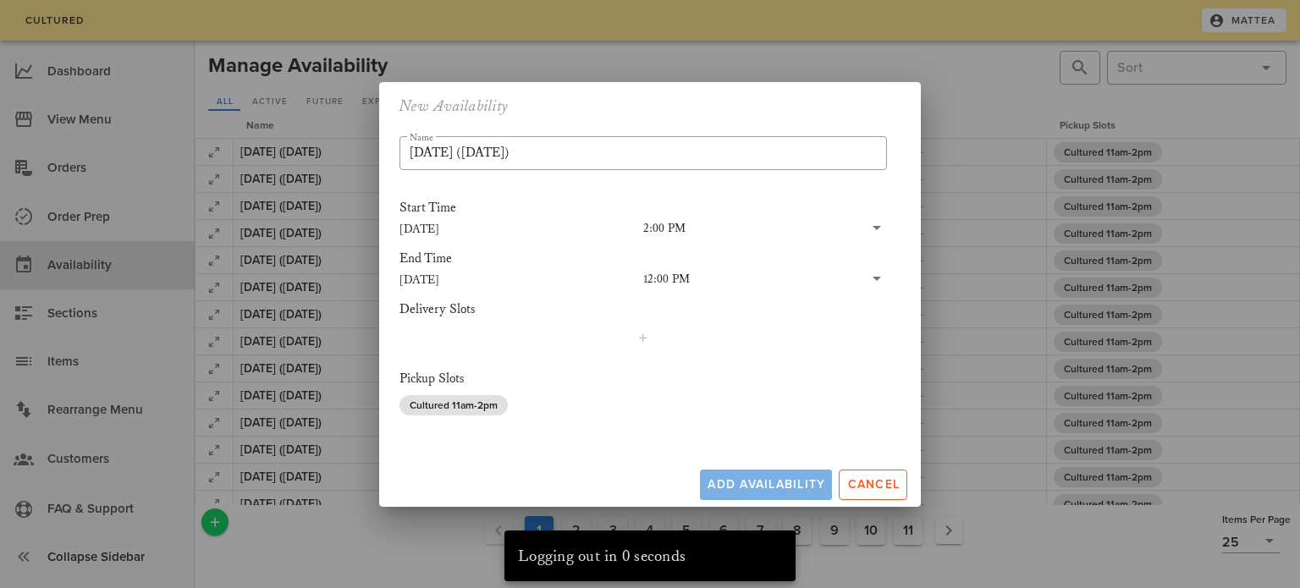
click at [732, 482] on span "Add Availability" at bounding box center [766, 484] width 118 height 14
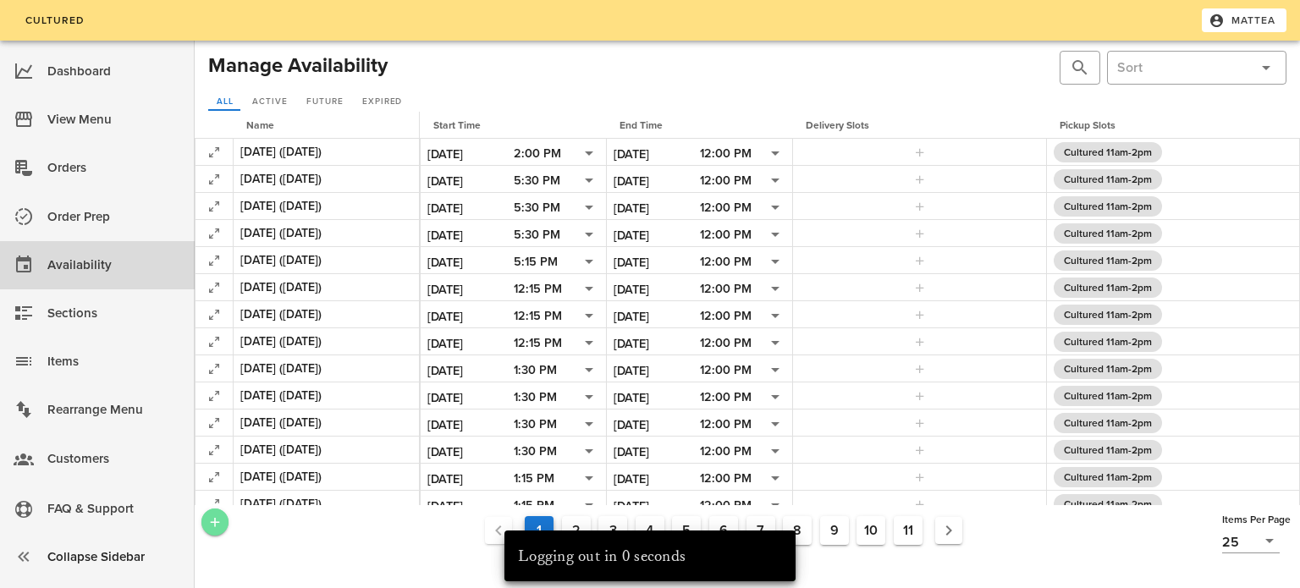
click at [209, 523] on icon "Add a New Record" at bounding box center [214, 522] width 15 height 15
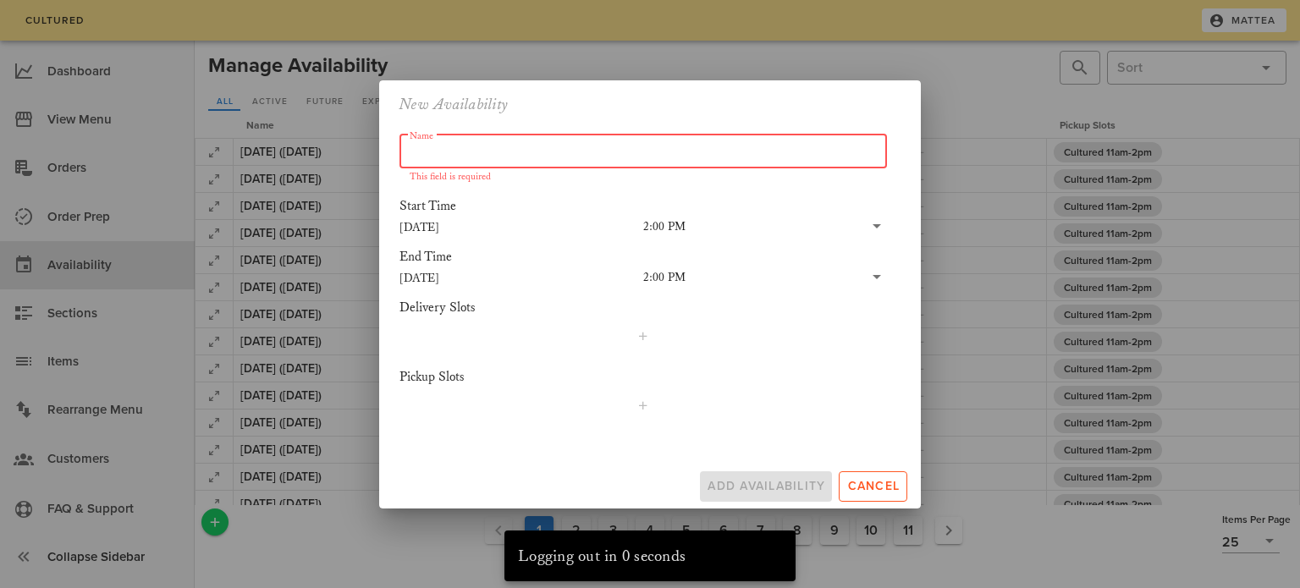
click at [543, 151] on input "Name" at bounding box center [643, 151] width 467 height 27
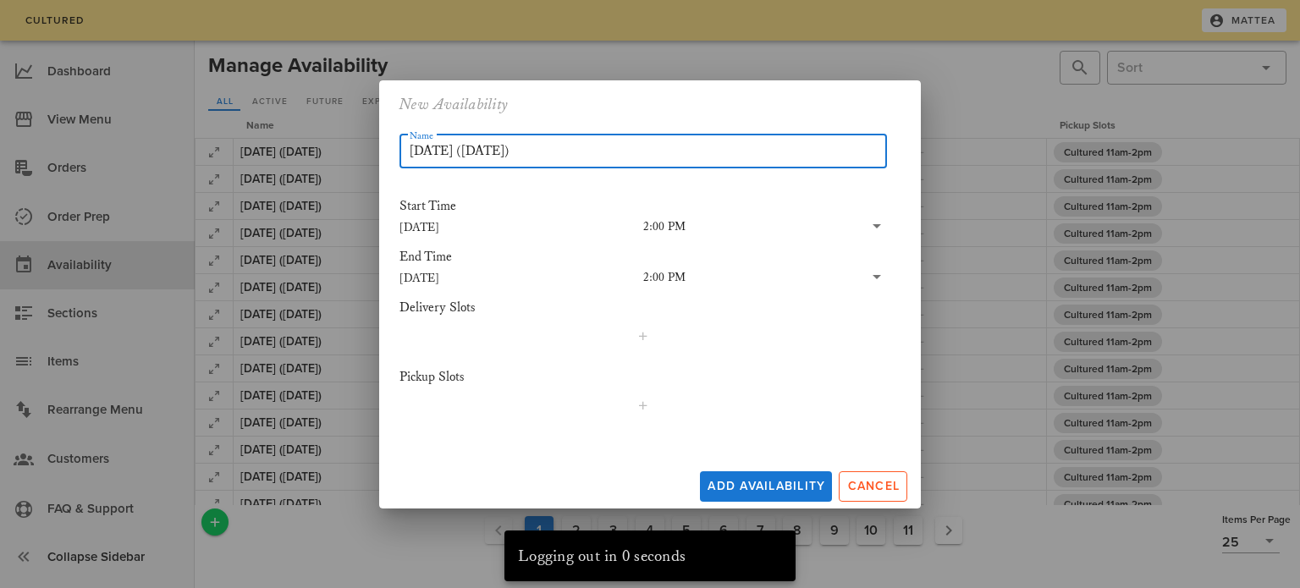
type input "[DATE] ([DATE])"
click at [438, 284] on input "[DATE]" at bounding box center [521, 278] width 244 height 22
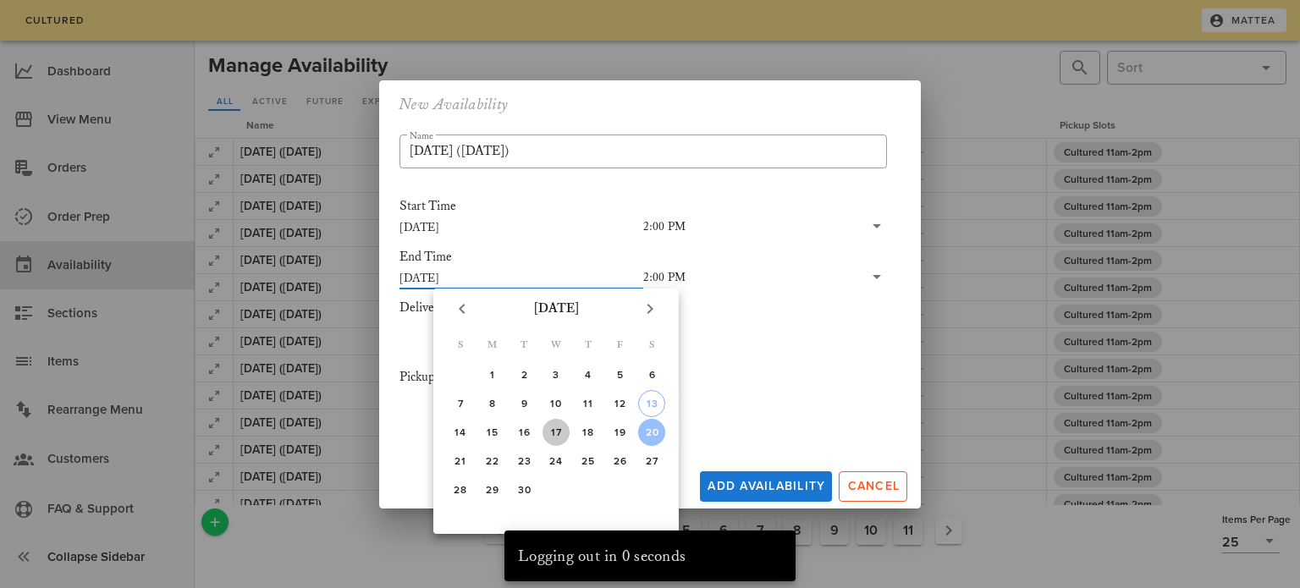
click at [557, 430] on div "17" at bounding box center [556, 433] width 27 height 12
type input "[DATE]"
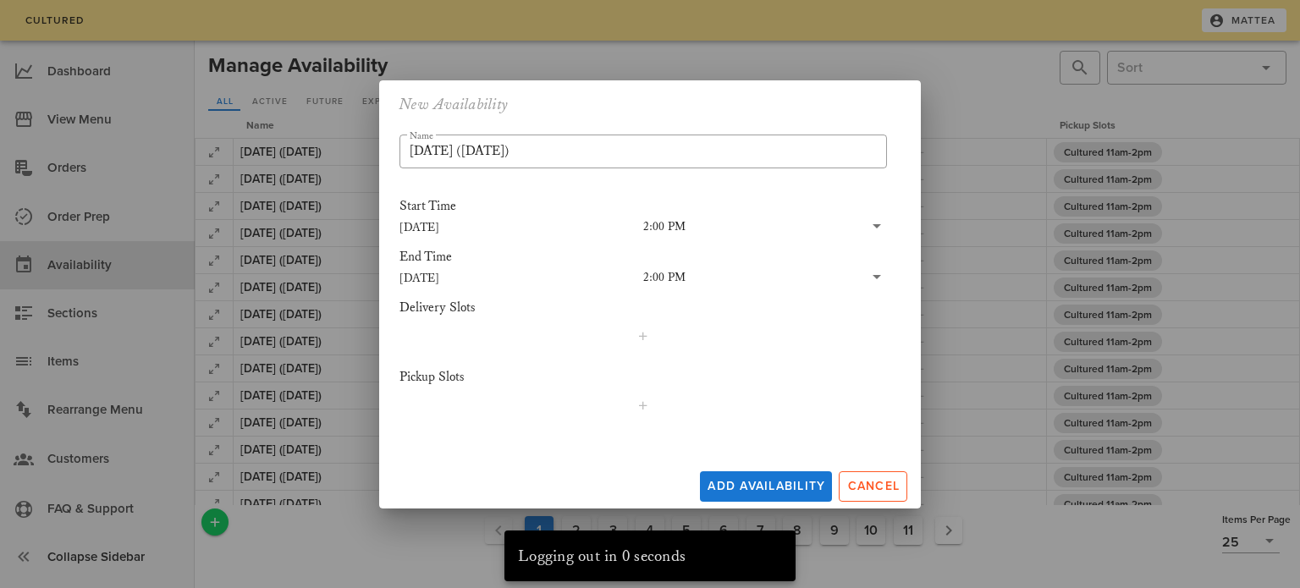
click at [700, 271] on input "text" at bounding box center [775, 278] width 178 height 22
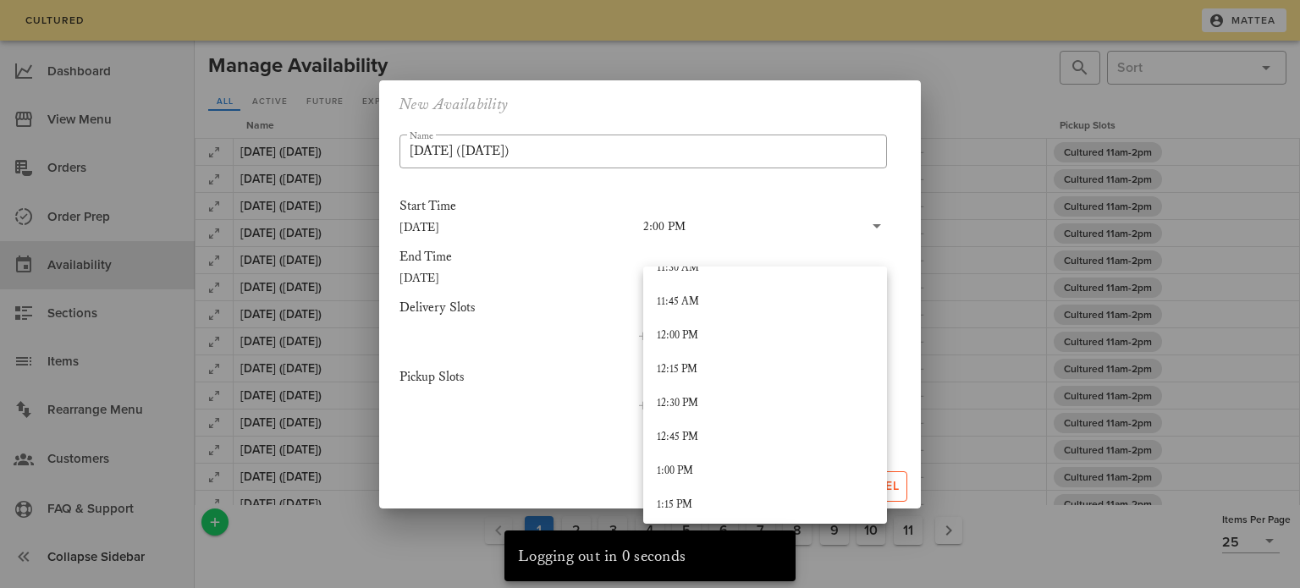
scroll to position [1578, 0]
click at [716, 344] on div "12:00 PM" at bounding box center [765, 336] width 217 height 27
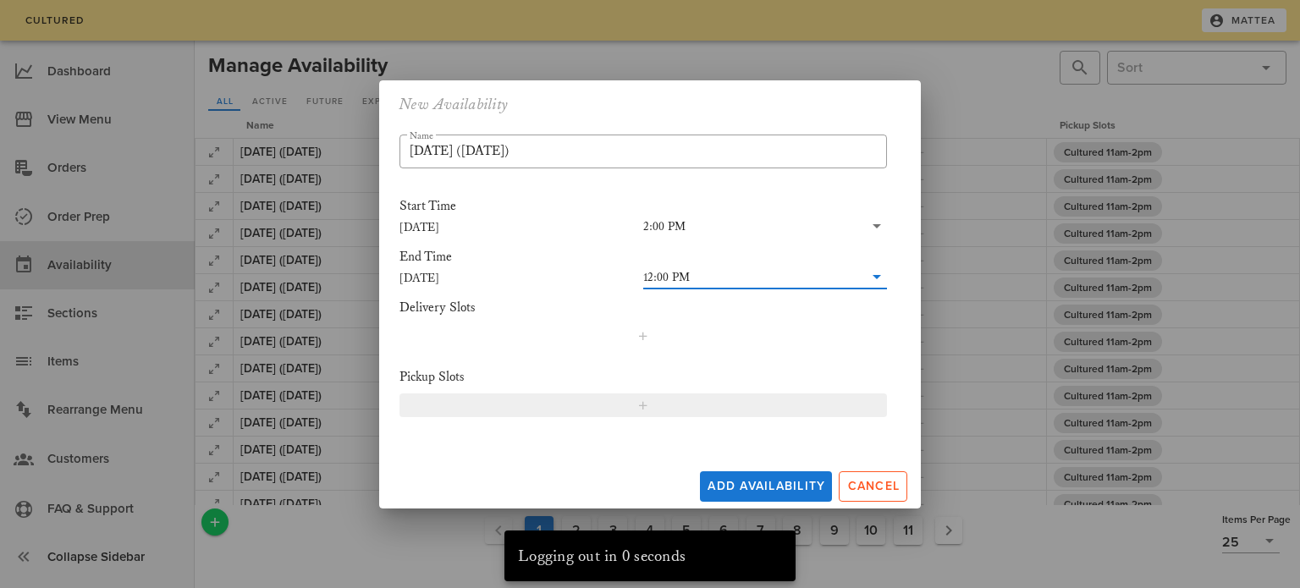
click at [650, 403] on span "button" at bounding box center [643, 406] width 466 height 14
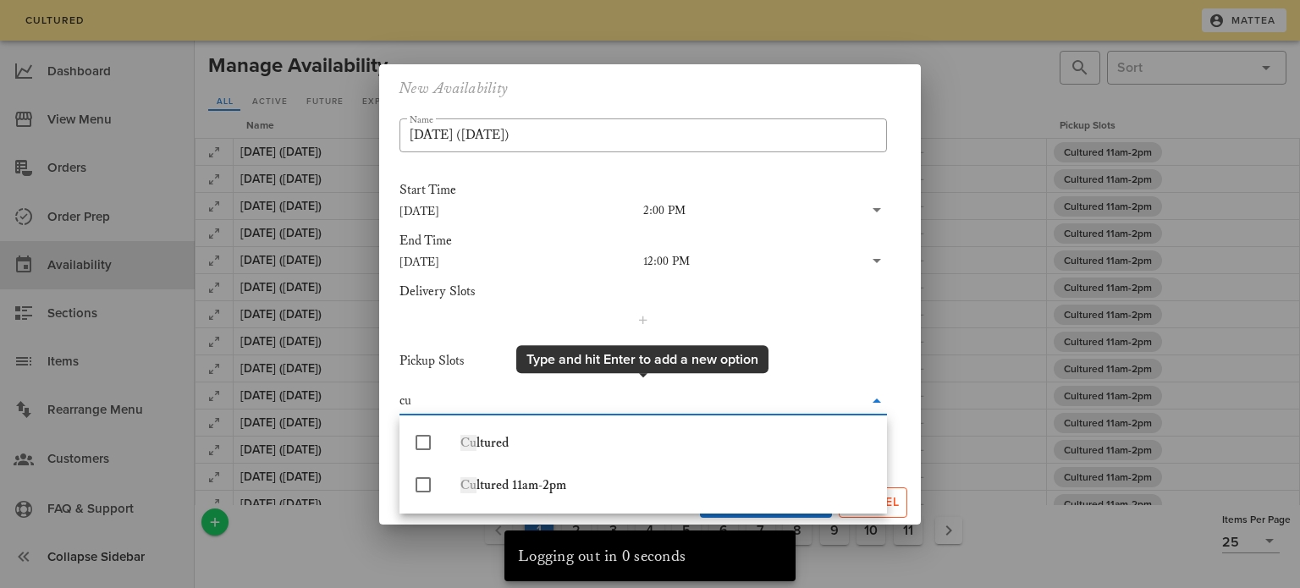
type input "cul"
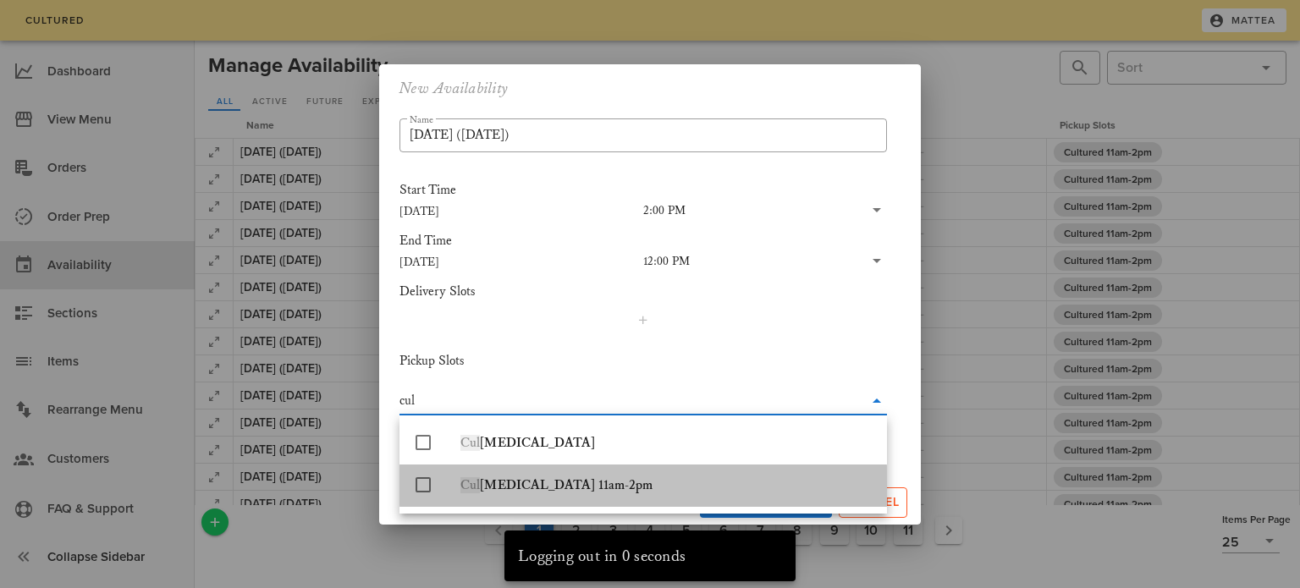
click at [599, 491] on div "Cul [MEDICAL_DATA] 11am-2pm" at bounding box center [666, 485] width 413 height 16
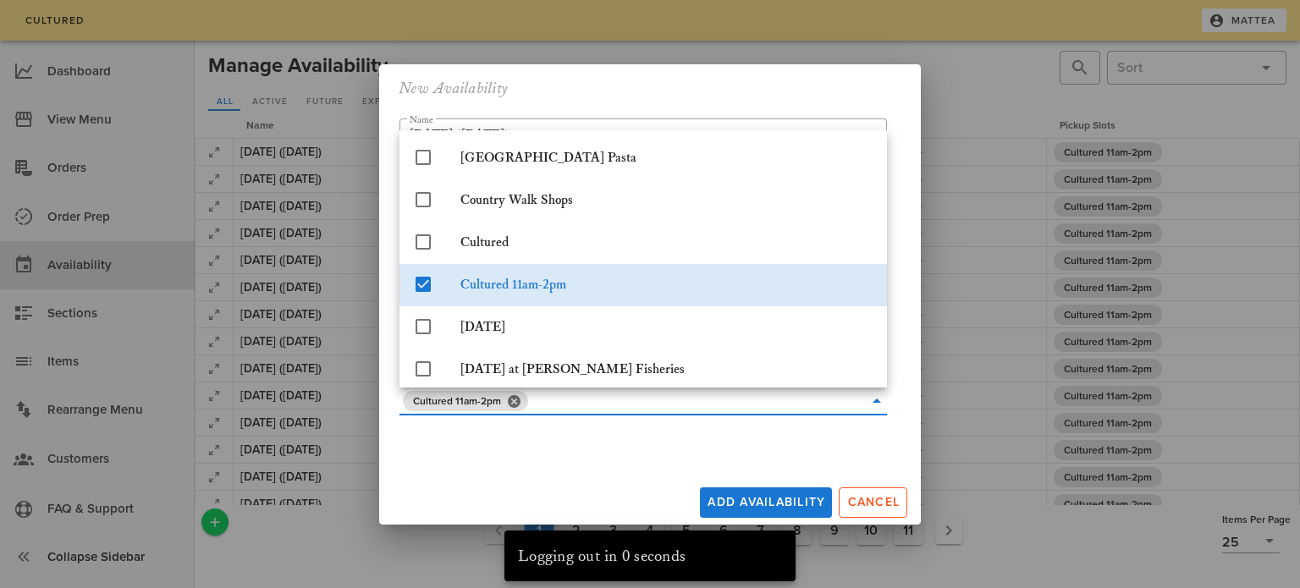
click at [607, 480] on div "Add Availability Cancel" at bounding box center [650, 499] width 542 height 51
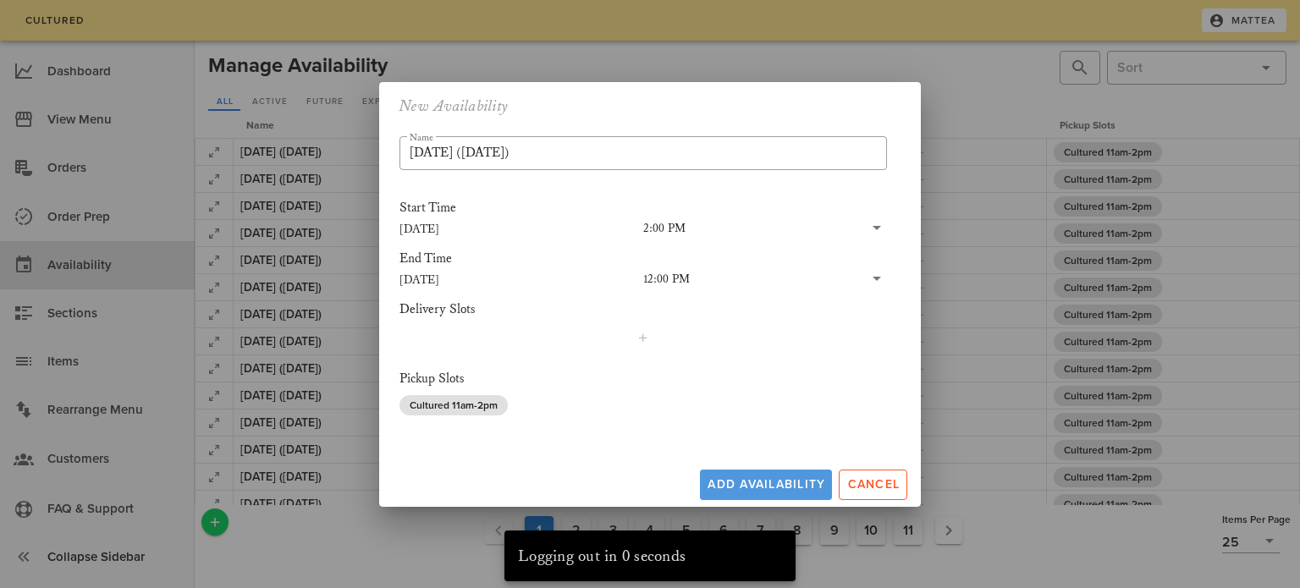
click at [724, 482] on span "Add Availability" at bounding box center [766, 484] width 118 height 14
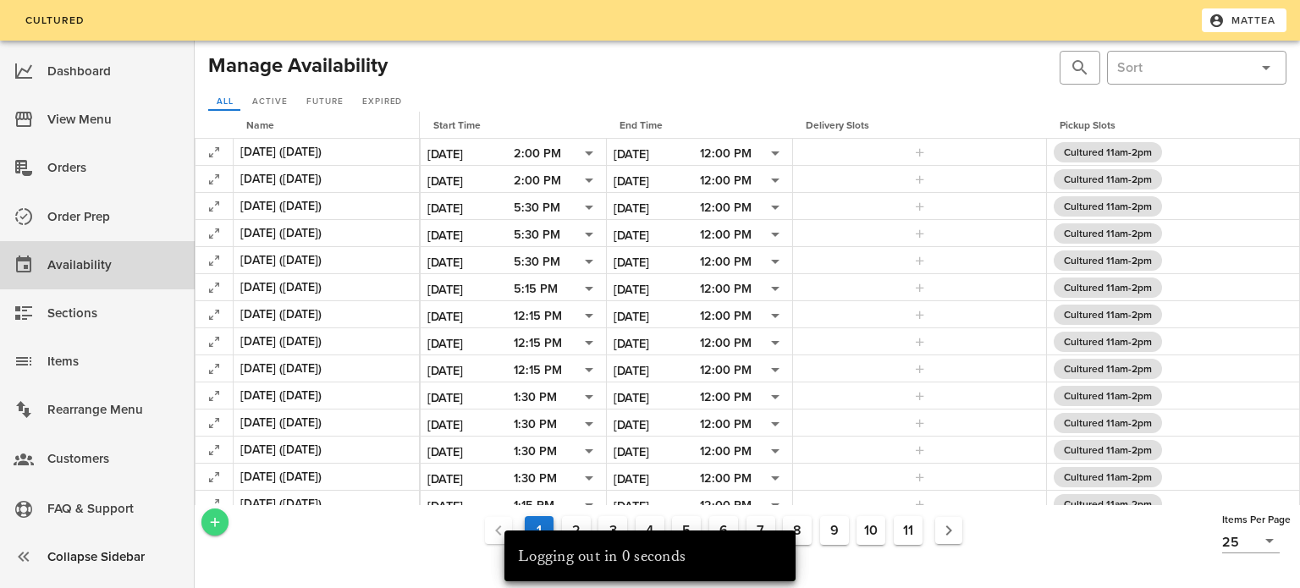
click at [223, 527] on span "Add a New Record" at bounding box center [214, 522] width 27 height 15
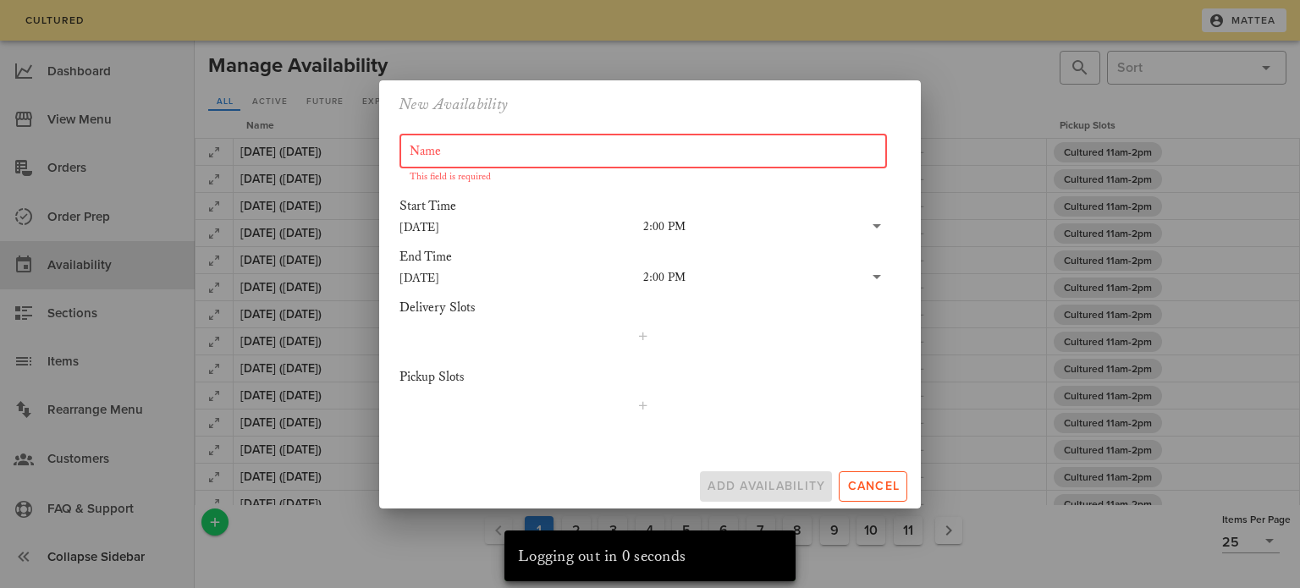
click at [487, 147] on input "Name" at bounding box center [643, 151] width 467 height 27
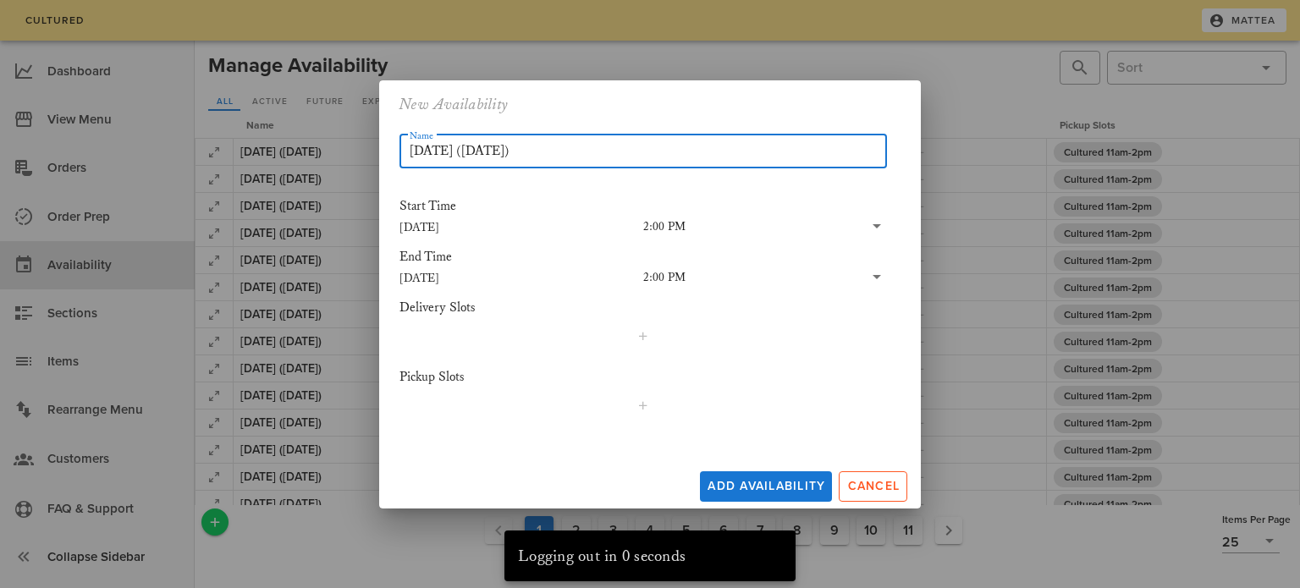
type input "[DATE] ([DATE])"
click at [433, 279] on input "[DATE]" at bounding box center [521, 278] width 244 height 22
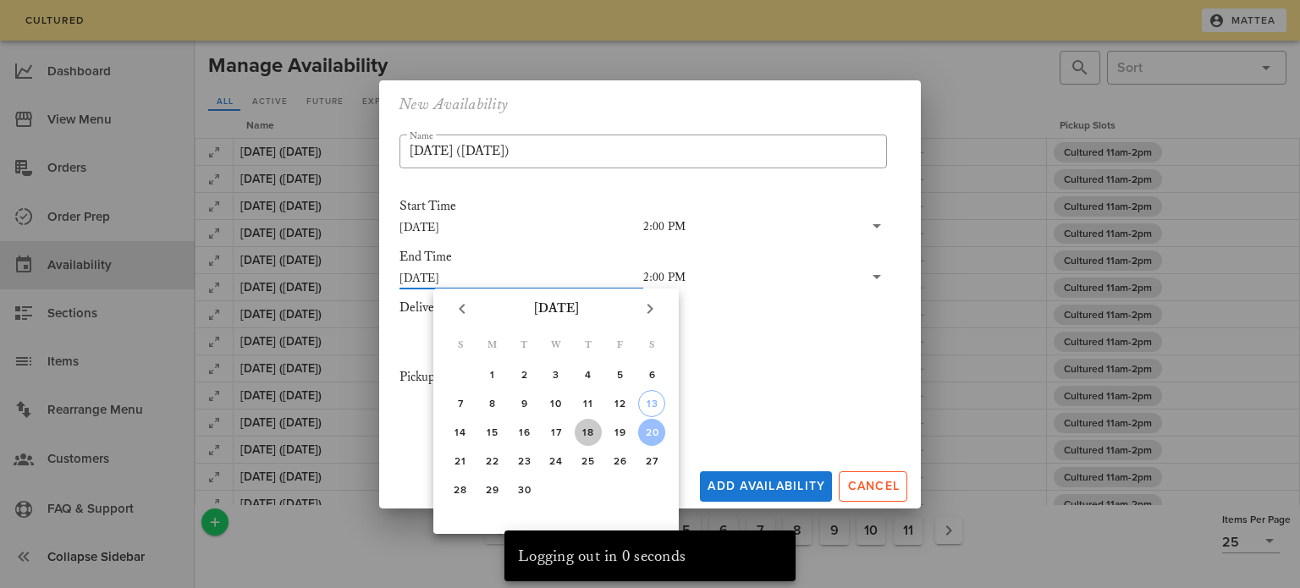
click at [584, 432] on div "18" at bounding box center [588, 433] width 27 height 12
type input "[DATE]"
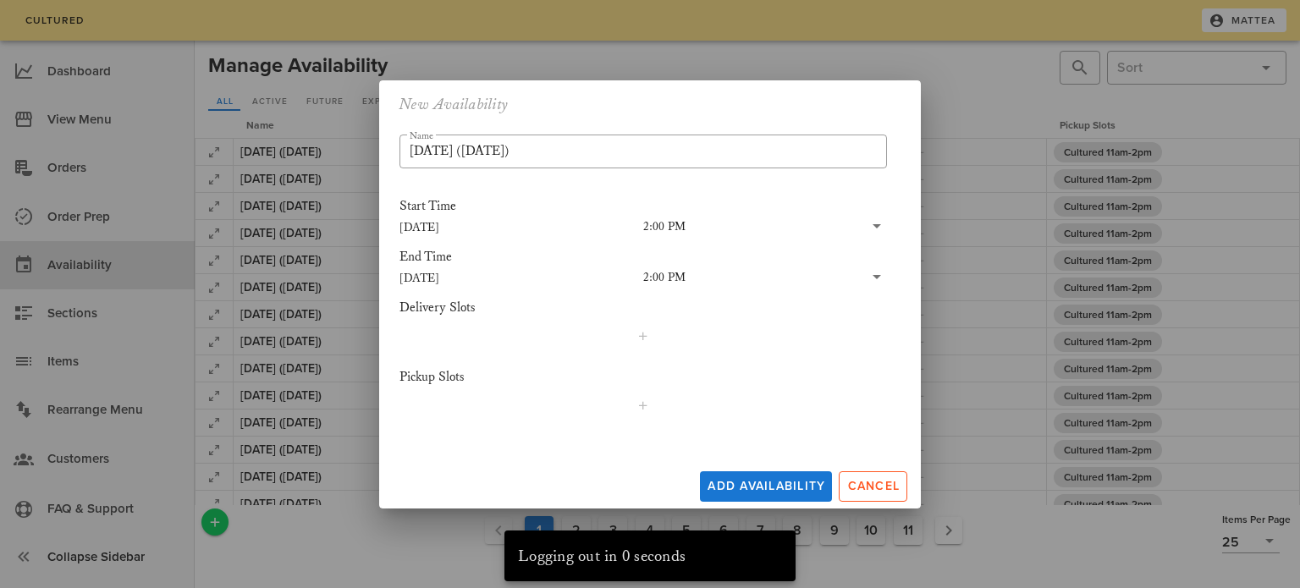
click at [691, 276] on input "text" at bounding box center [775, 278] width 178 height 22
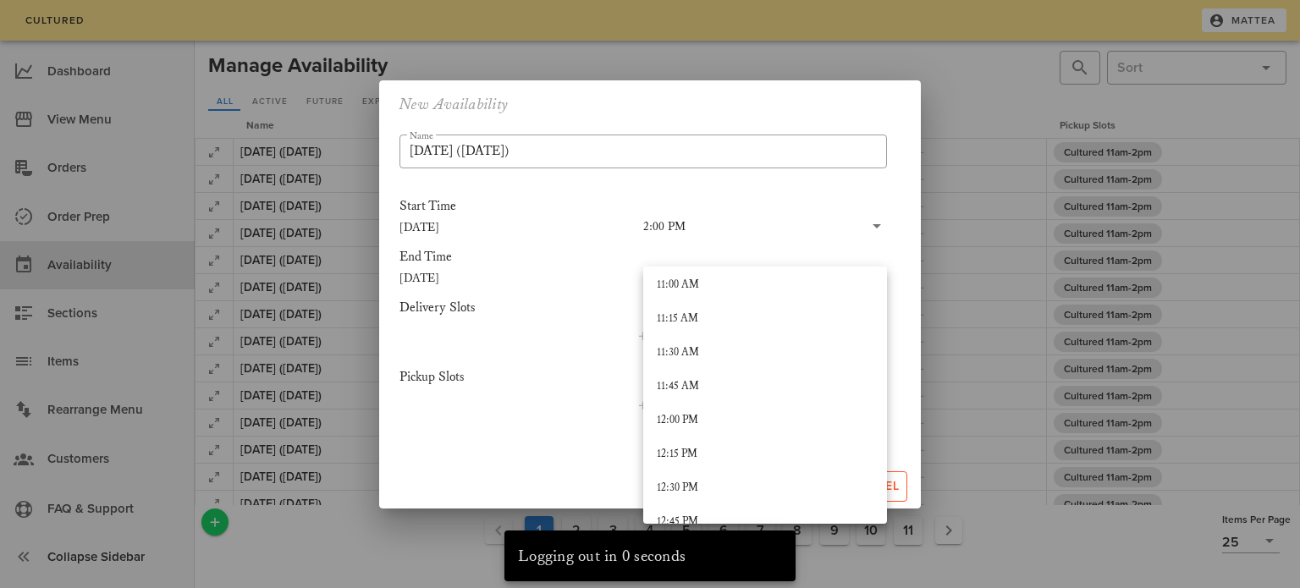
scroll to position [1495, 0]
click at [691, 276] on div "11:00 AM" at bounding box center [765, 284] width 217 height 27
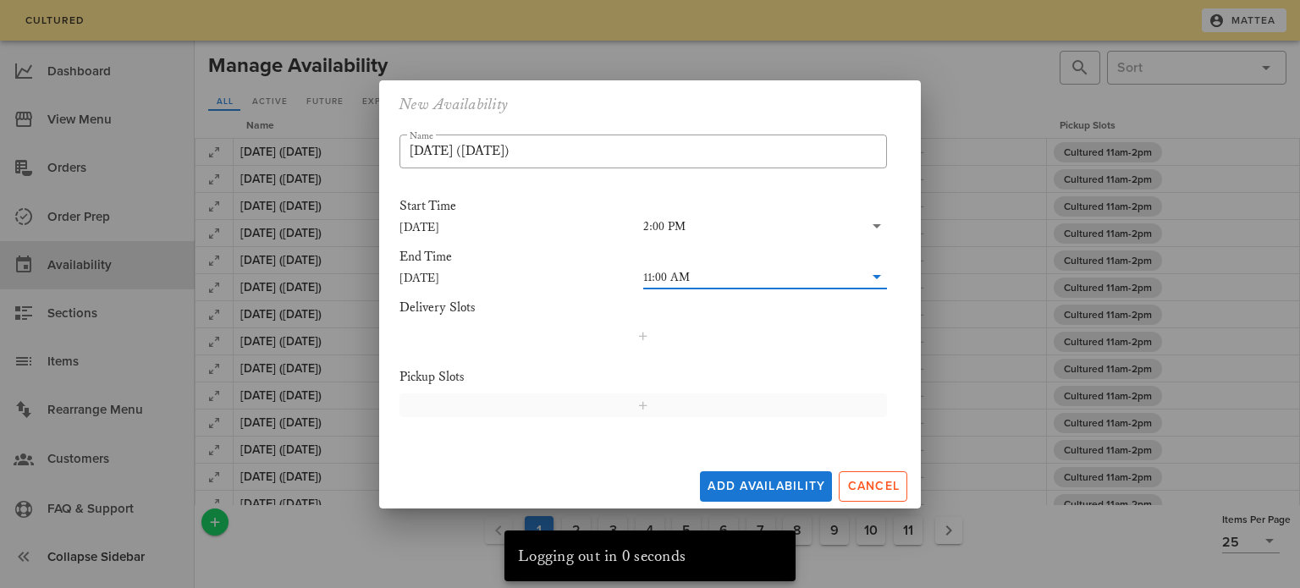
scroll to position [0, 0]
click at [739, 279] on input "text" at bounding box center [776, 278] width 173 height 22
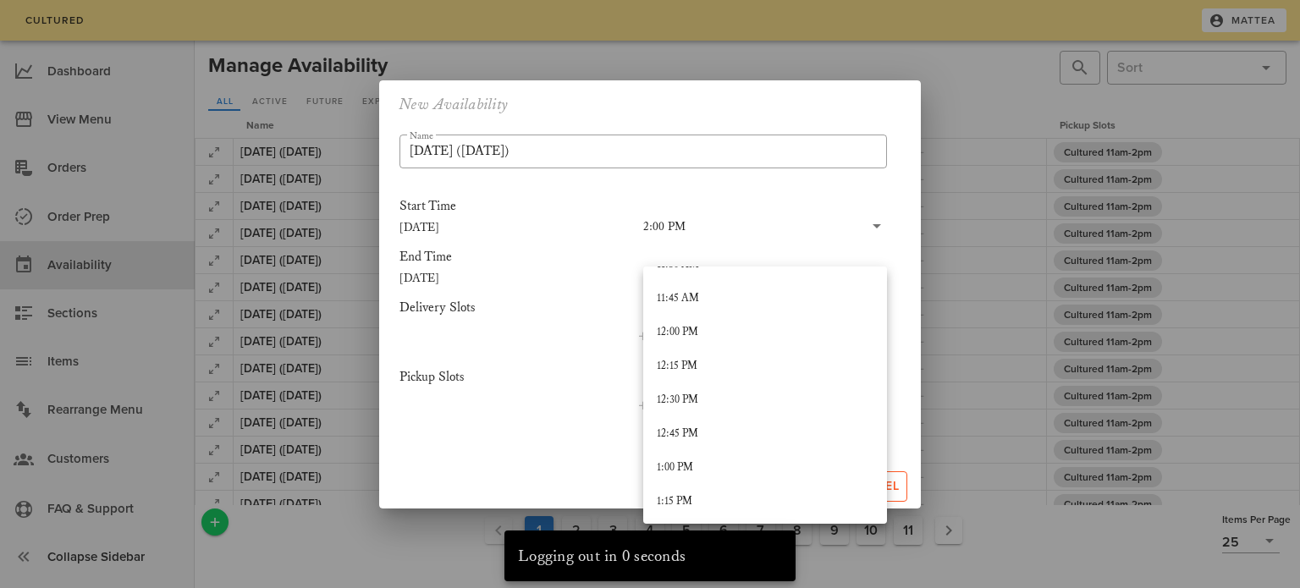
scroll to position [1584, 0]
click at [727, 333] on div "12:00 PM" at bounding box center [765, 331] width 217 height 14
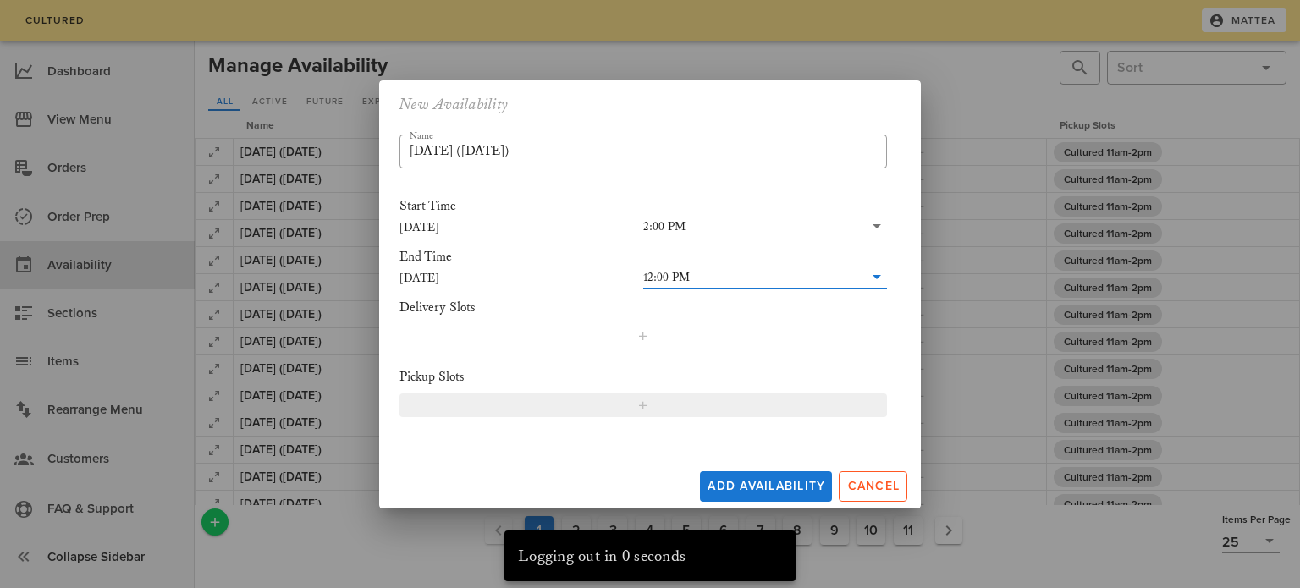
click at [661, 399] on span "button" at bounding box center [643, 406] width 466 height 14
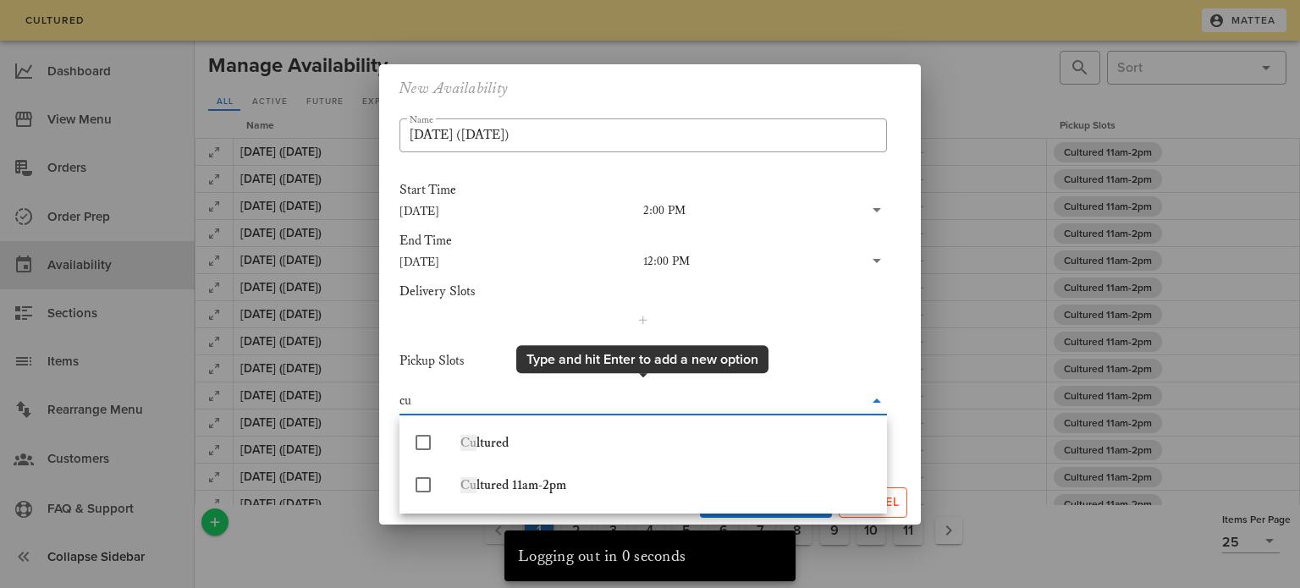
type input "cul"
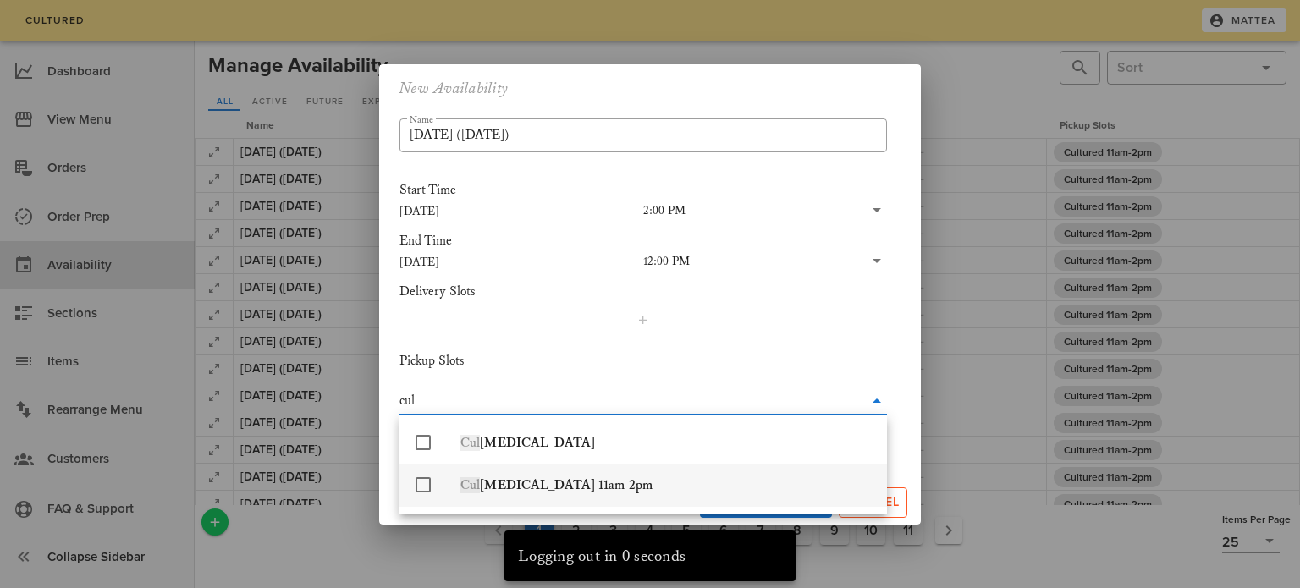
click at [593, 494] on div "Cul [MEDICAL_DATA] 11am-2pm" at bounding box center [666, 485] width 413 height 36
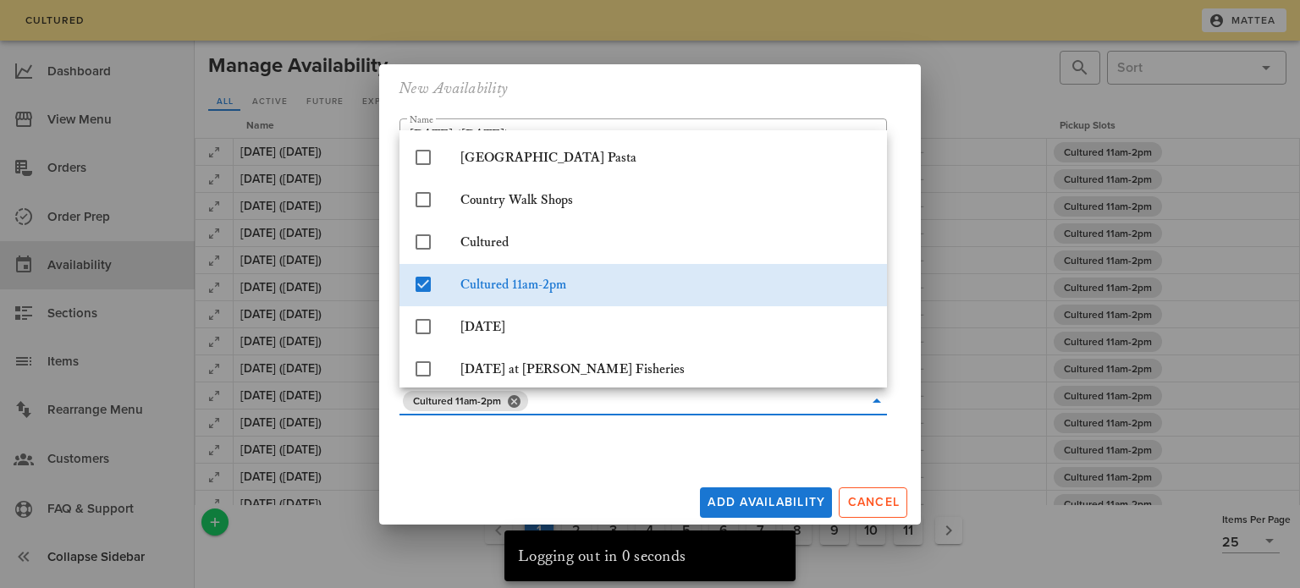
click at [687, 492] on div "Add Availability Cancel" at bounding box center [650, 499] width 542 height 51
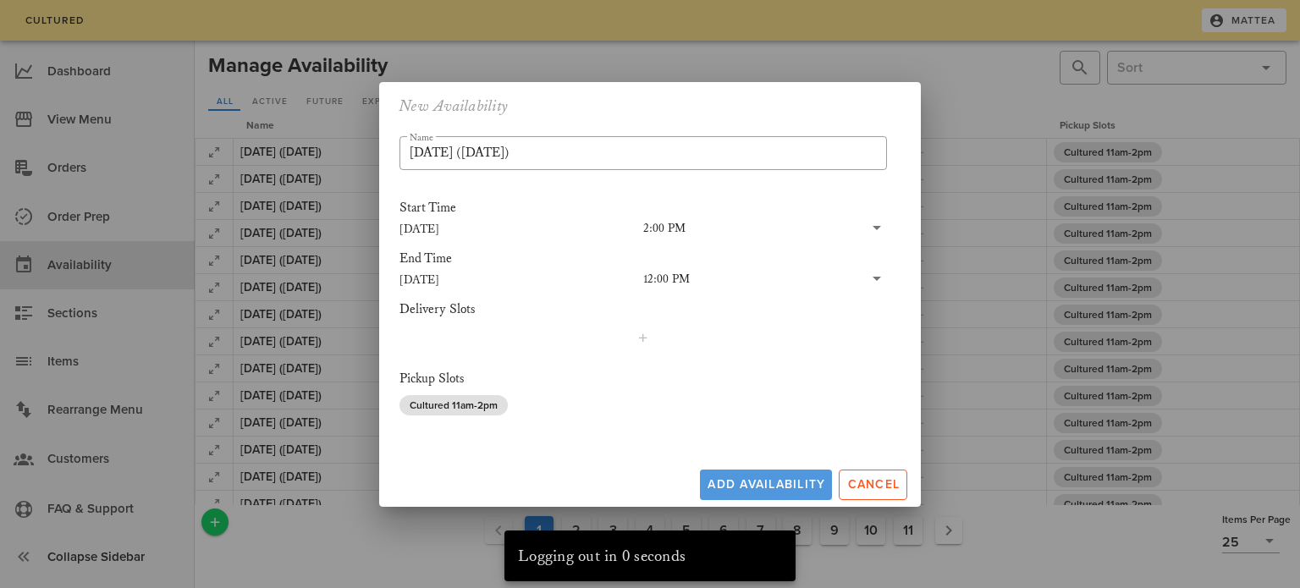
click at [730, 479] on span "Add Availability" at bounding box center [766, 484] width 118 height 14
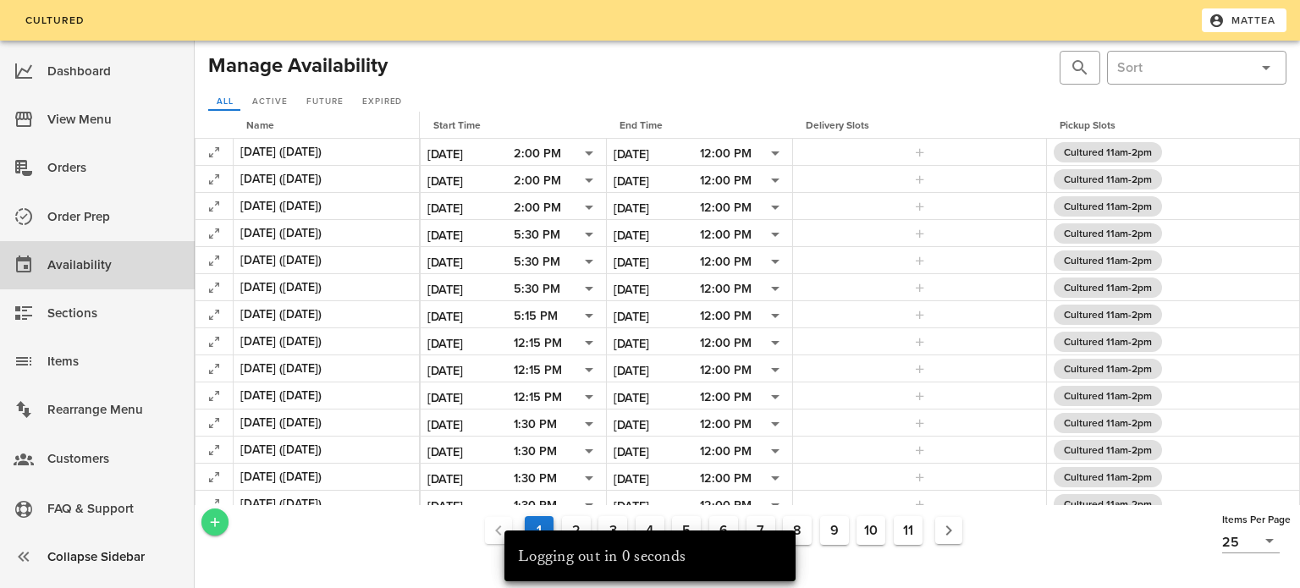
click at [215, 525] on icon "Add a New Record" at bounding box center [214, 522] width 15 height 15
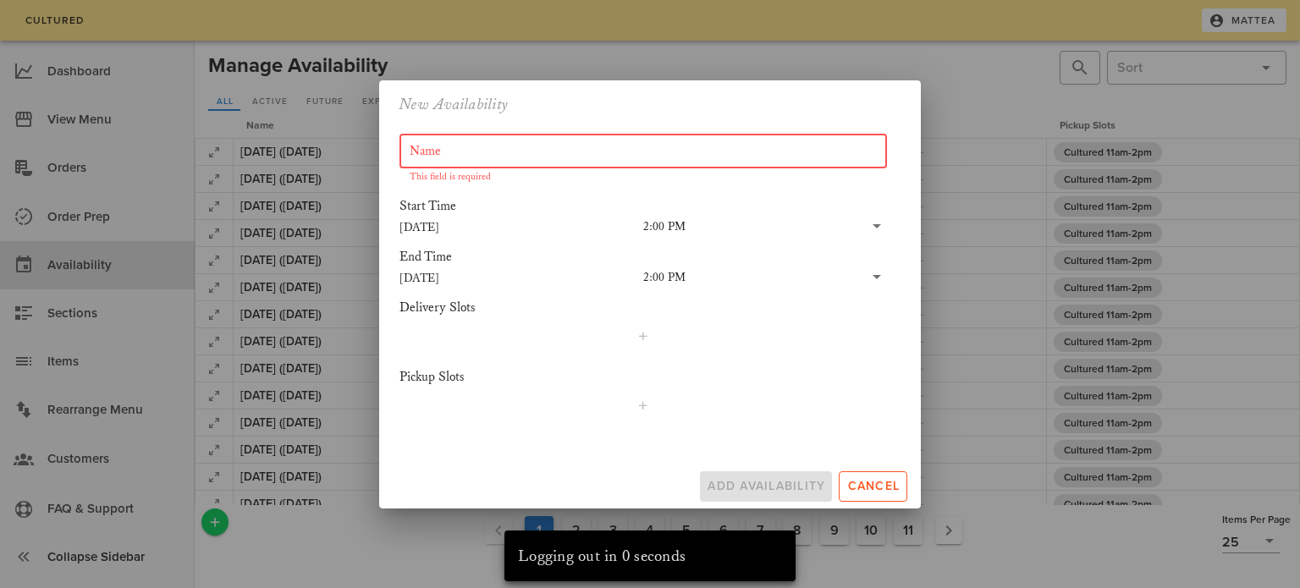
click at [490, 149] on input "Name" at bounding box center [643, 151] width 467 height 27
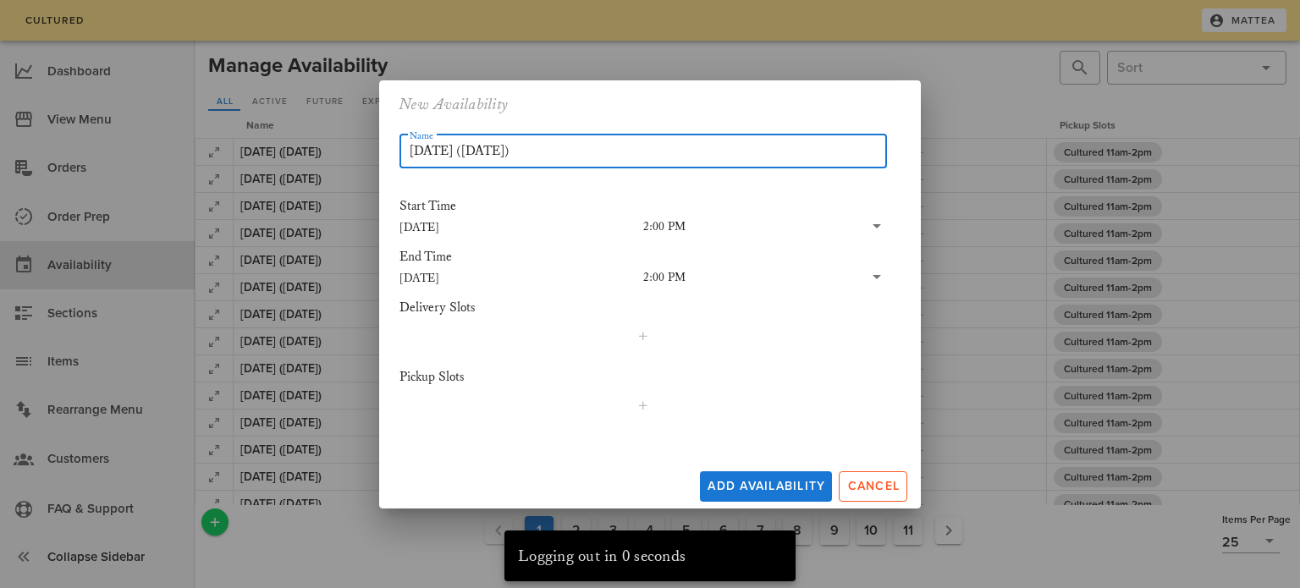
type input "[DATE] ([DATE])"
click at [449, 264] on div "[DATE]" at bounding box center [521, 275] width 244 height 25
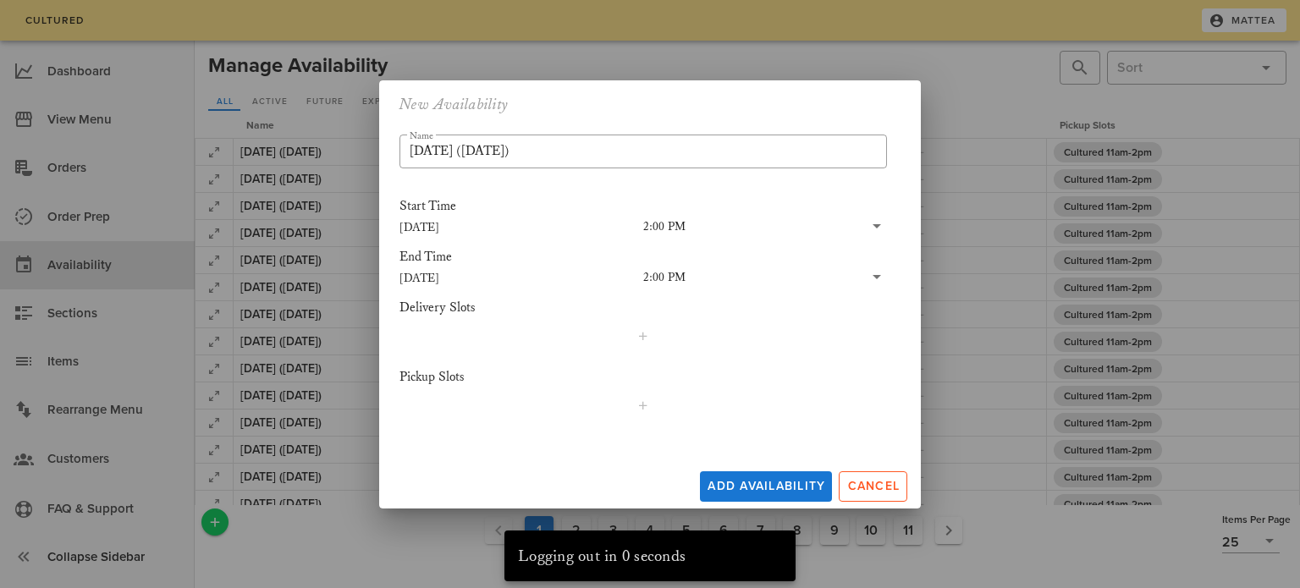
click at [447, 274] on input "[DATE]" at bounding box center [521, 278] width 244 height 22
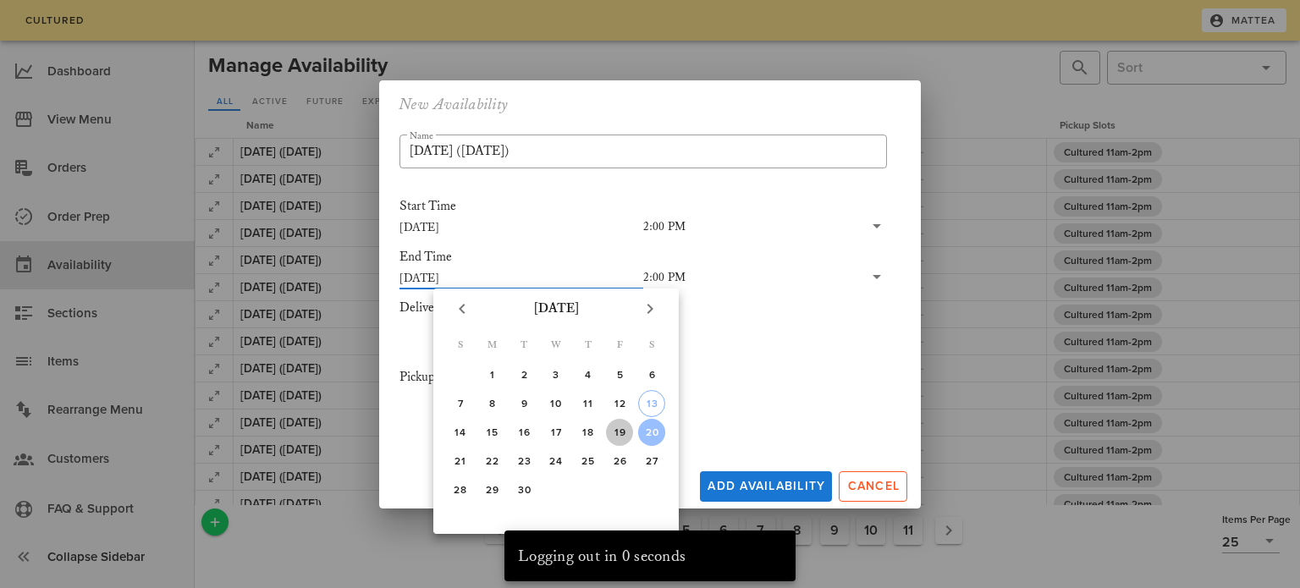
click at [614, 429] on div "19" at bounding box center [619, 433] width 27 height 12
type input "[DATE]"
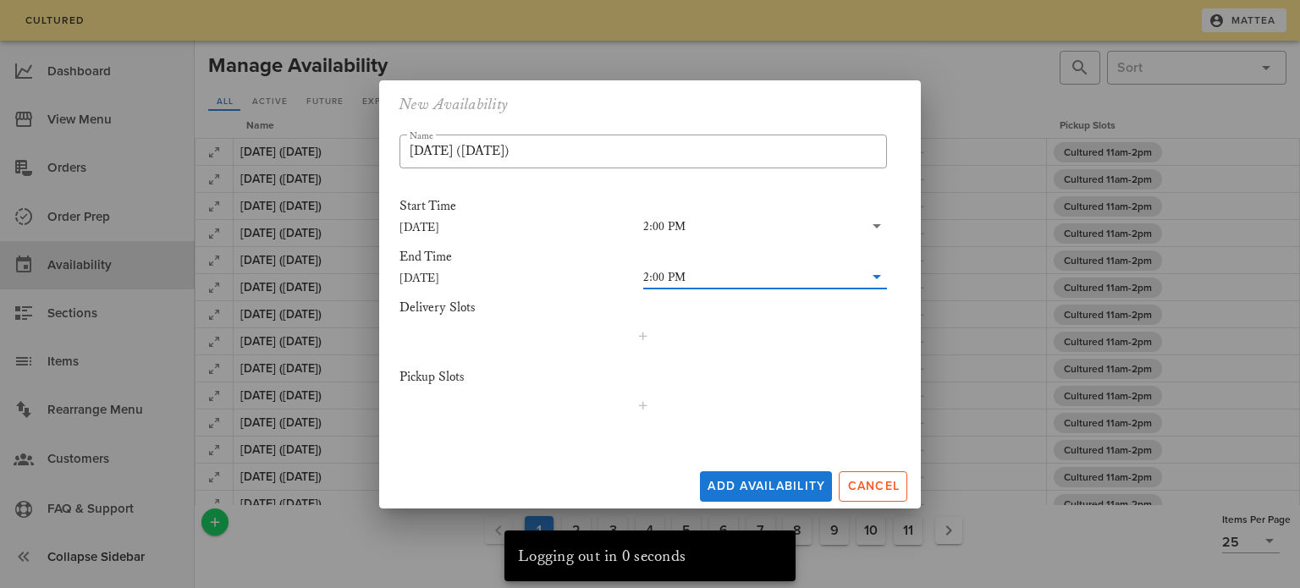
click at [686, 277] on input "text" at bounding box center [775, 278] width 178 height 22
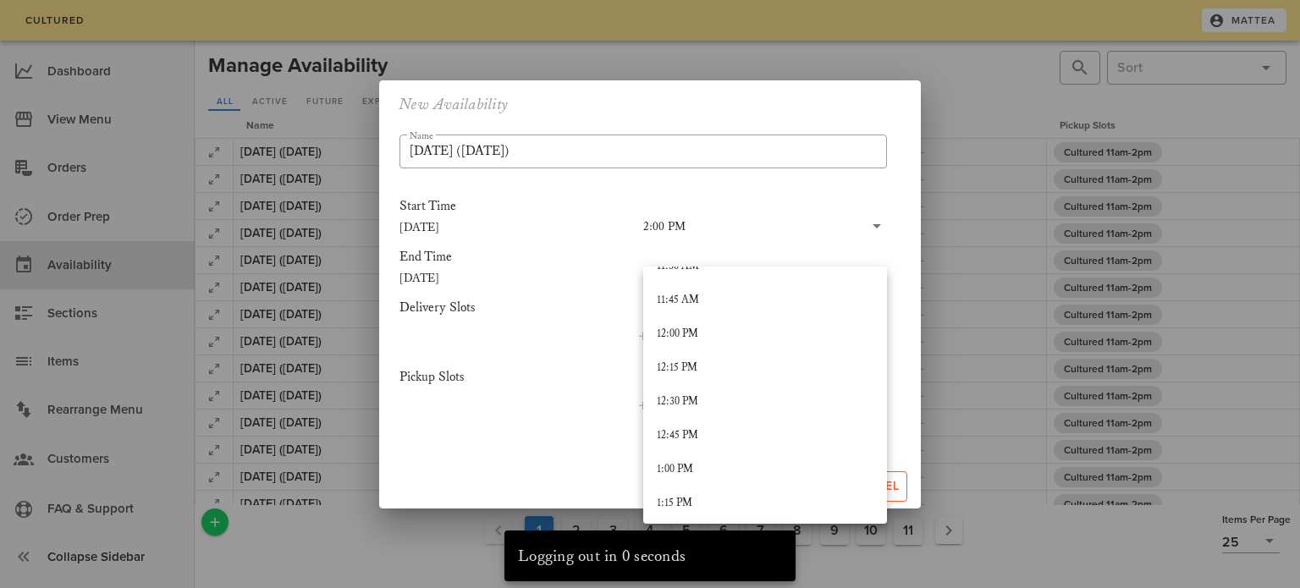
scroll to position [1574, 0]
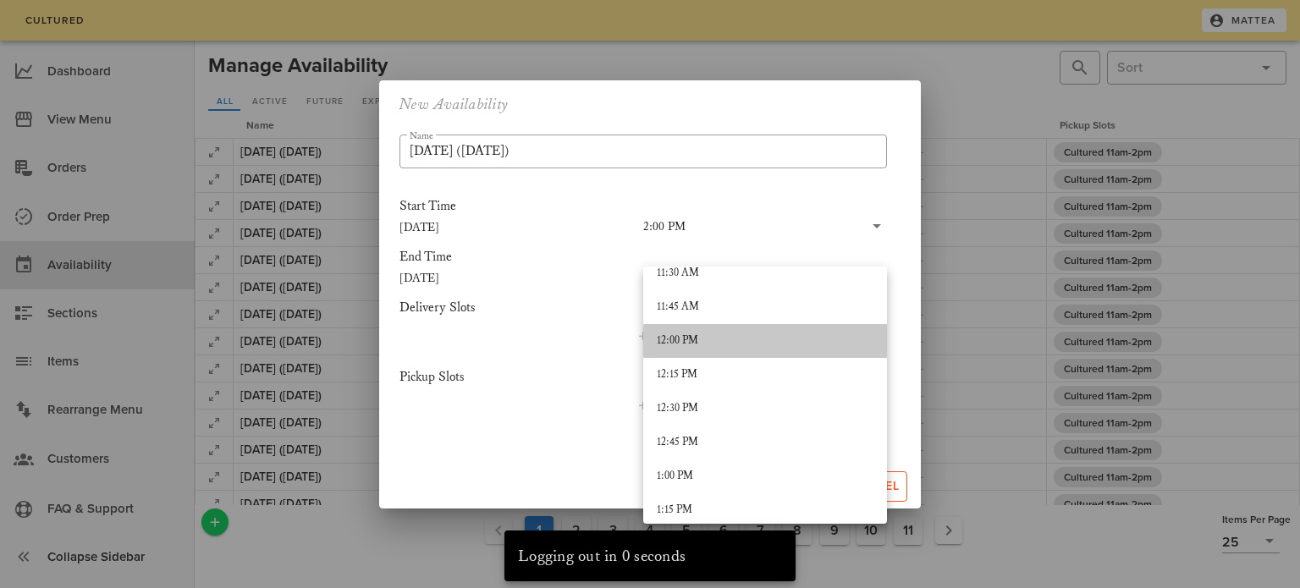
click at [708, 334] on div "12:00 PM" at bounding box center [765, 341] width 217 height 14
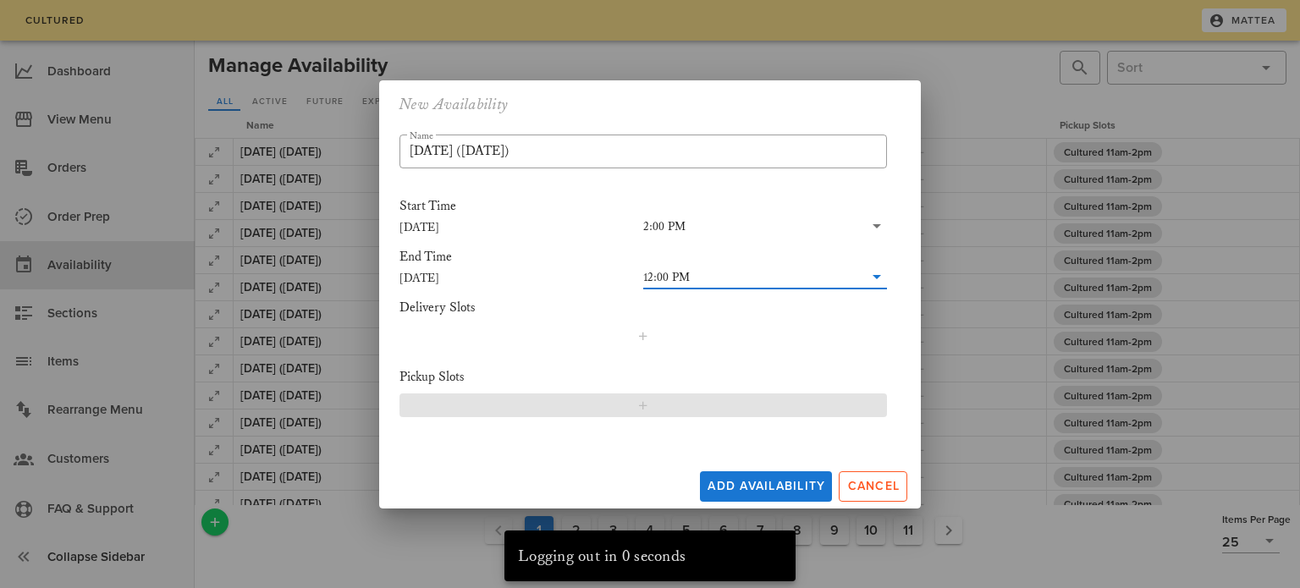
click at [633, 406] on span "button" at bounding box center [643, 406] width 466 height 14
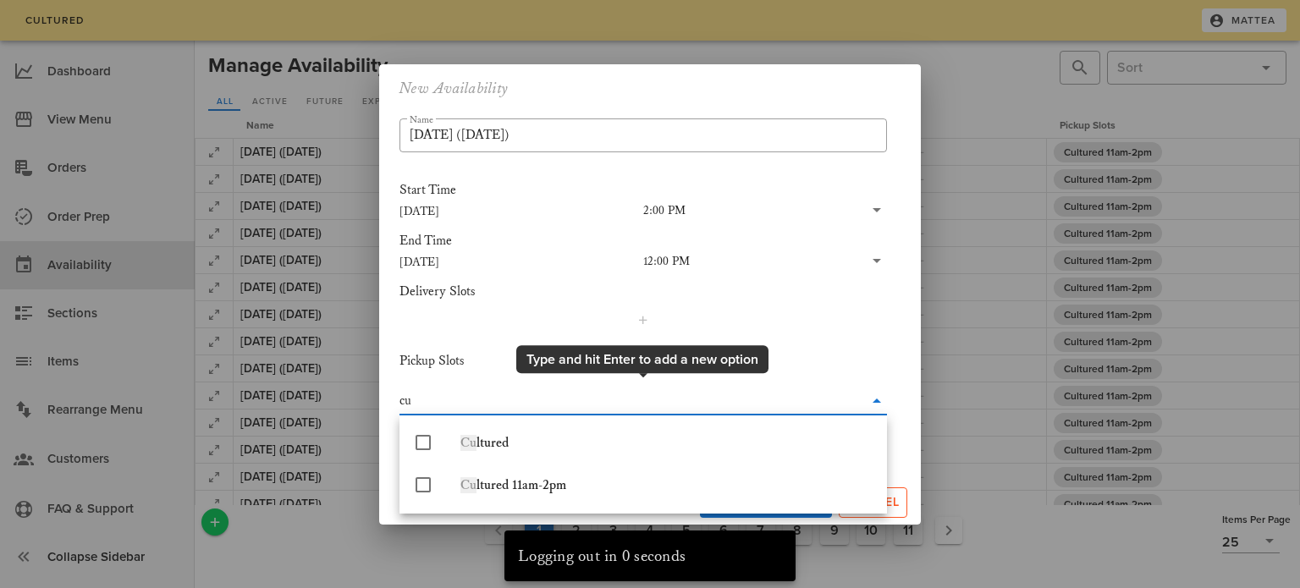
type input "cul"
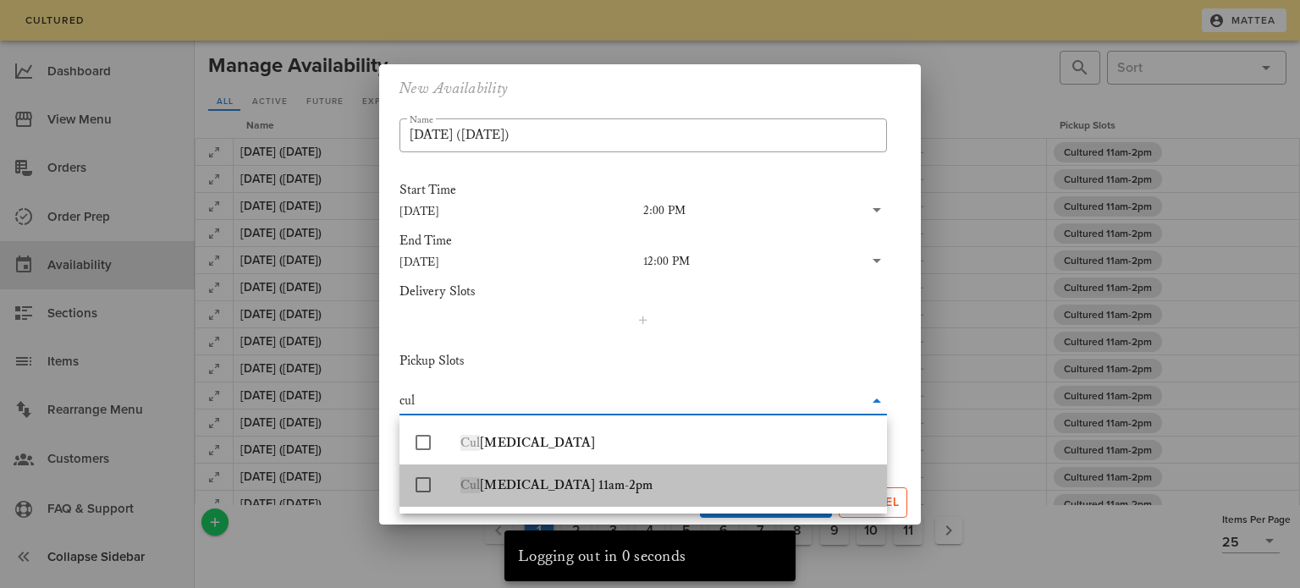
click at [598, 487] on div "Cul [MEDICAL_DATA] 11am-2pm" at bounding box center [666, 485] width 413 height 16
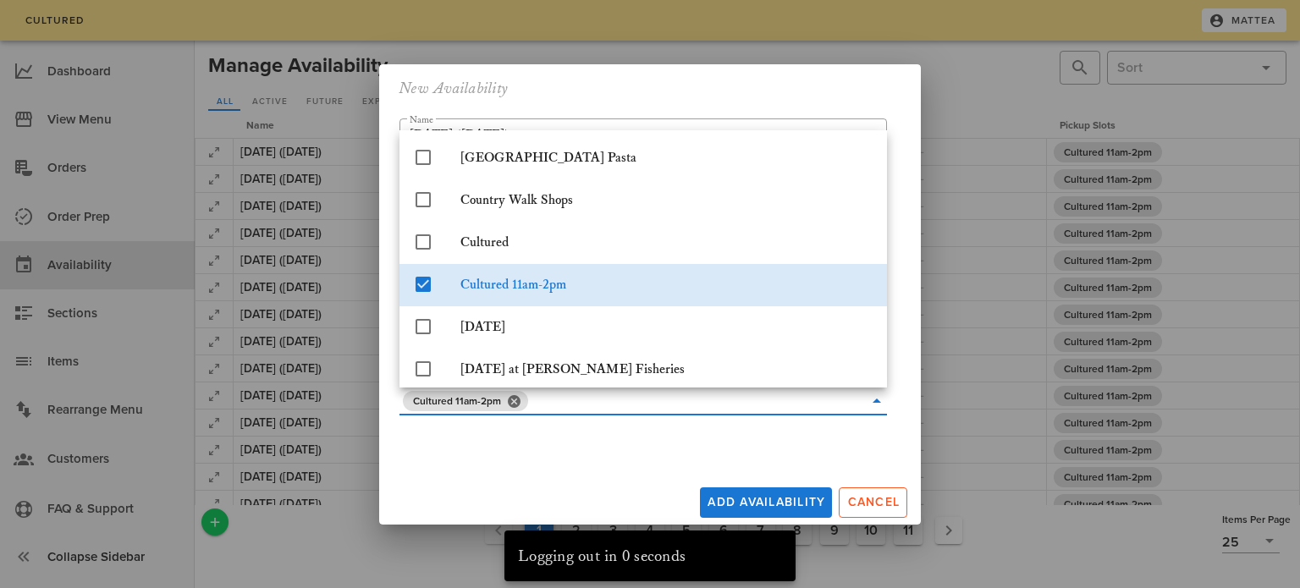
click at [616, 470] on div "New Availability ​ Name [DATE] ([DATE]) Start Time [DATE] 2:00 PM End Time [DAT…" at bounding box center [650, 294] width 542 height 460
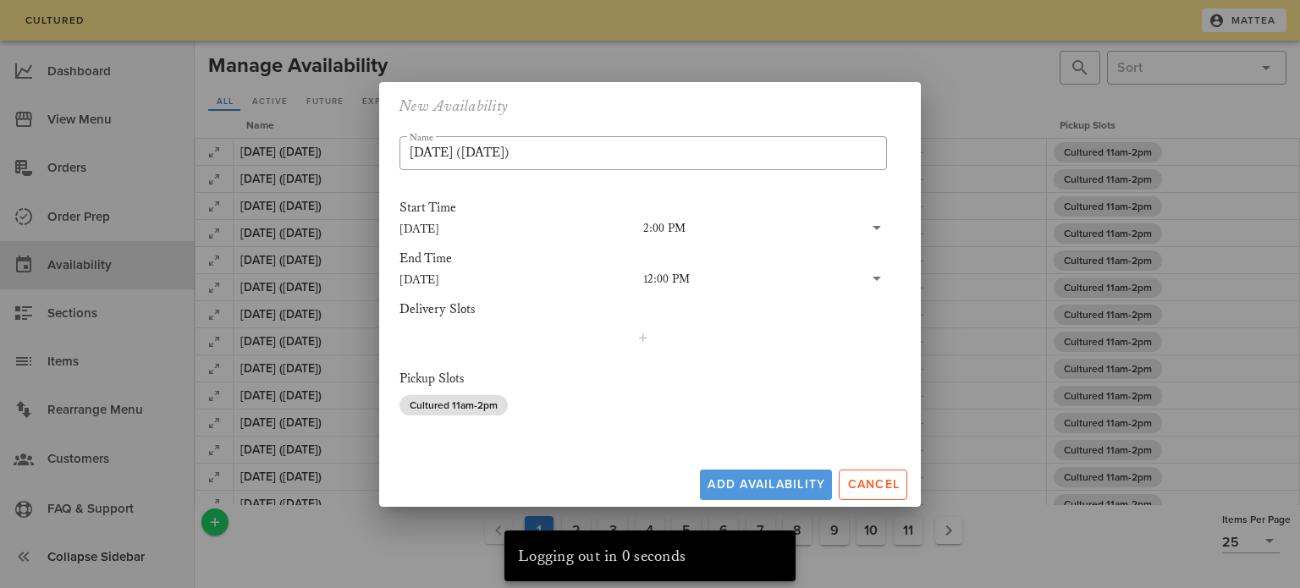
click at [748, 476] on button "Add Availability" at bounding box center [766, 485] width 132 height 30
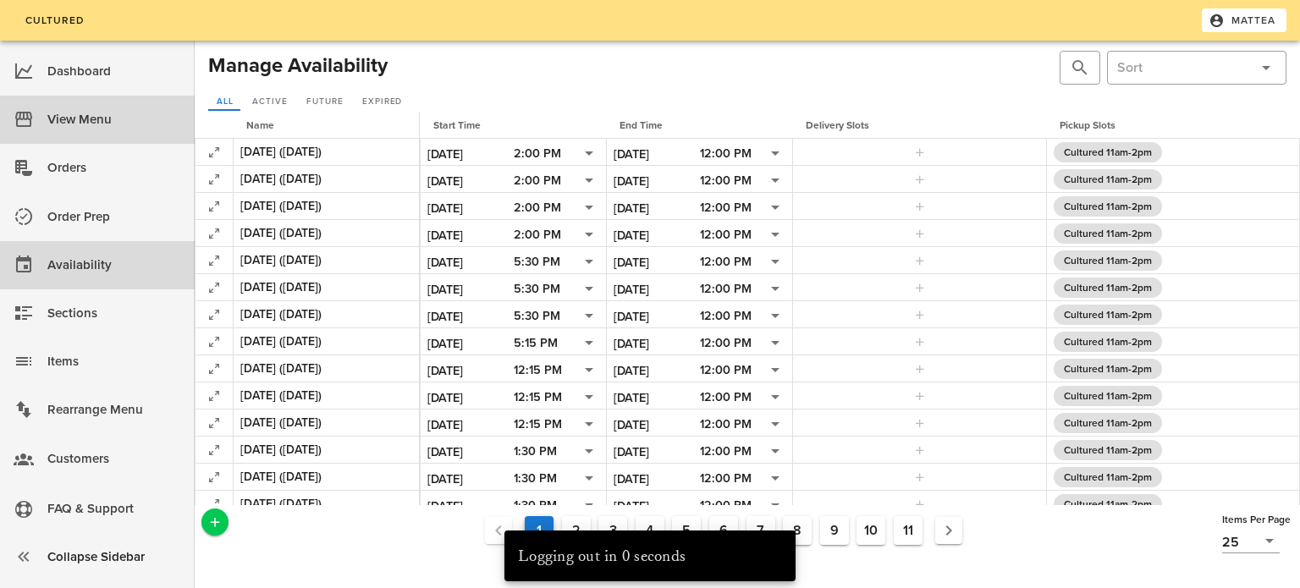
click at [143, 119] on div "View Menu" at bounding box center [114, 120] width 134 height 28
